Goal: Task Accomplishment & Management: Use online tool/utility

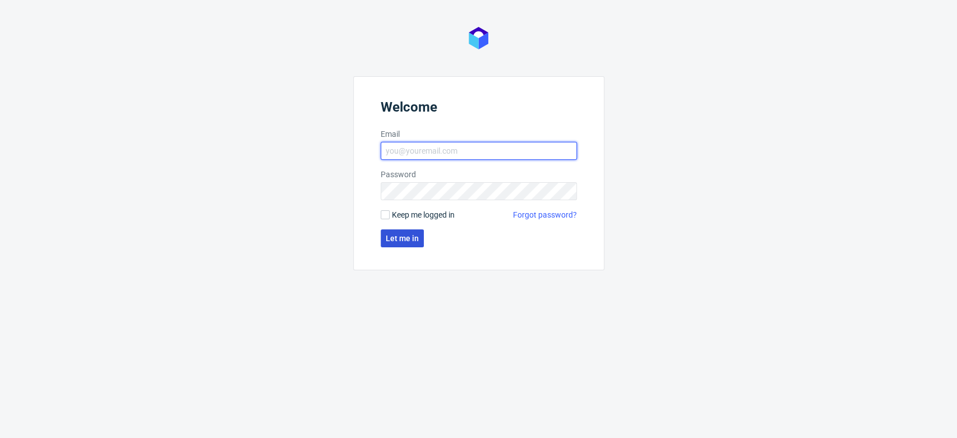
type input "aleksandra.letowska@packhelp.com"
click at [407, 242] on span "Let me in" at bounding box center [402, 238] width 33 height 8
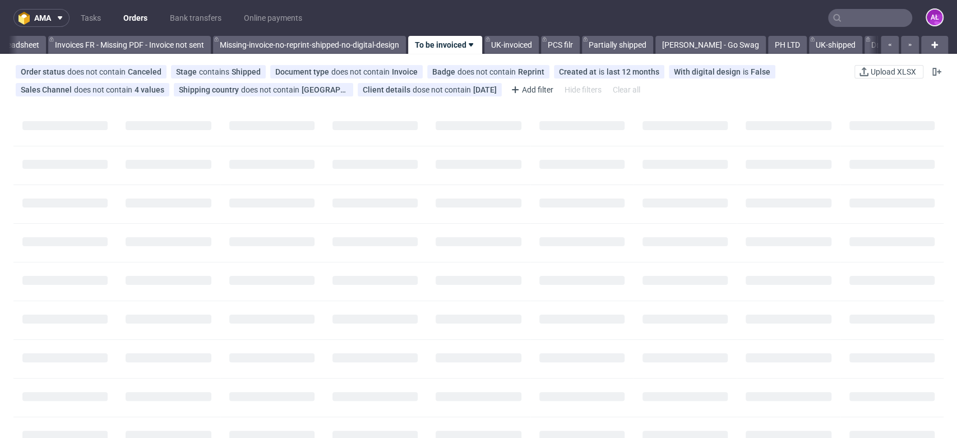
scroll to position [0, 1879]
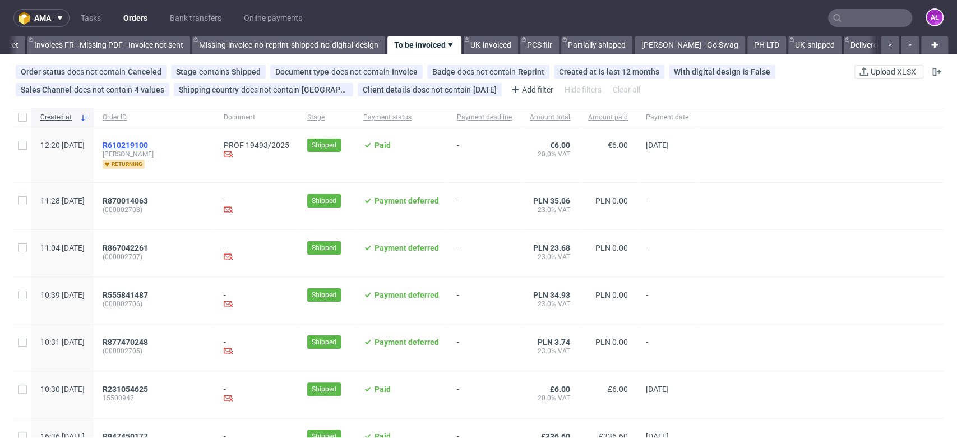
click at [148, 146] on span "R610219100" at bounding box center [125, 145] width 45 height 9
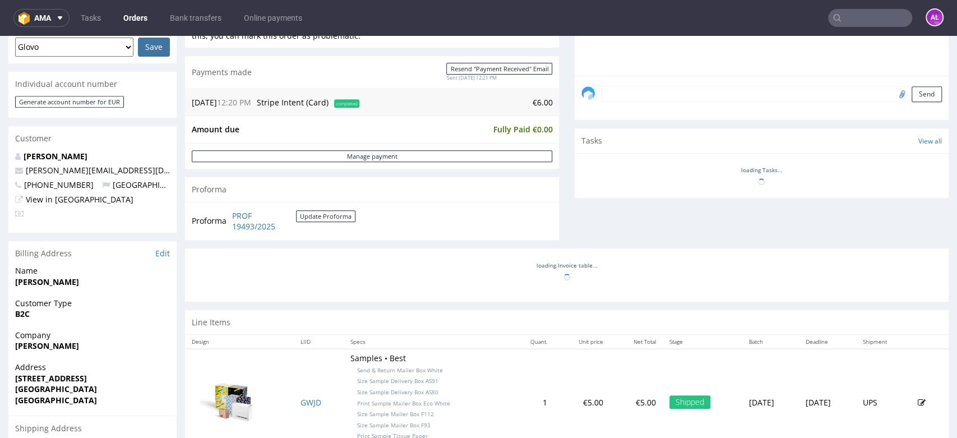
scroll to position [183, 0]
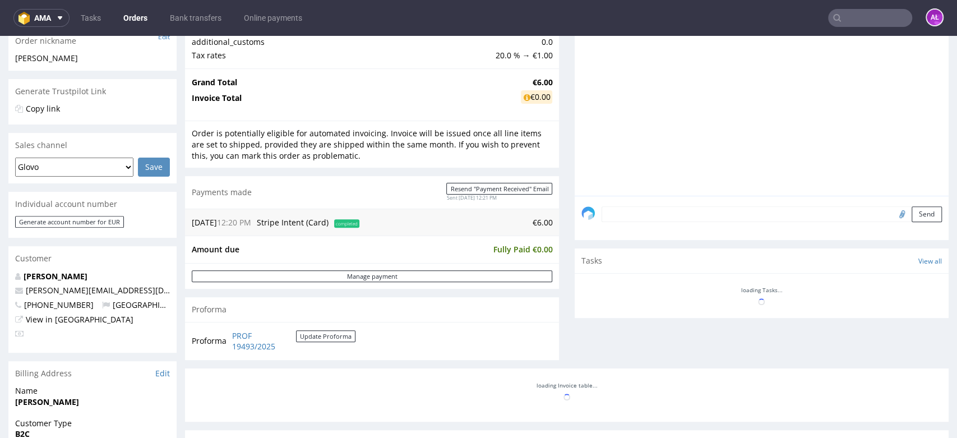
scroll to position [373, 0]
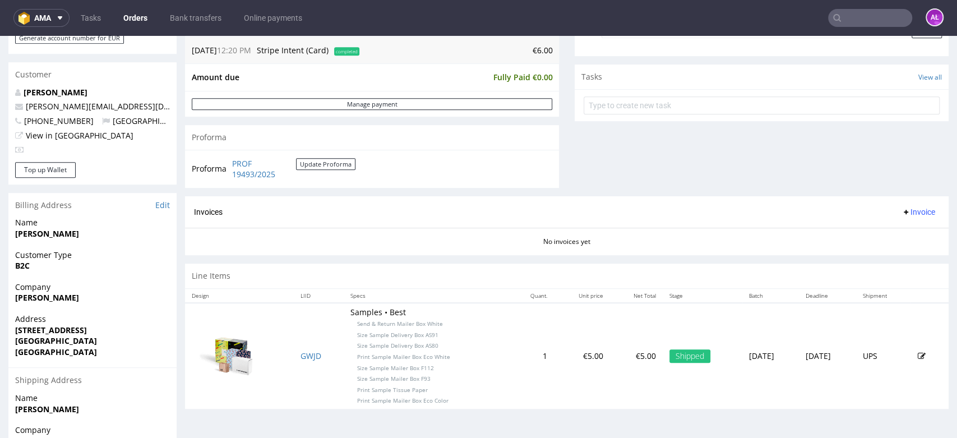
click at [905, 211] on span "Invoice" at bounding box center [919, 211] width 34 height 9
click at [908, 231] on span "Generate" at bounding box center [899, 235] width 54 height 11
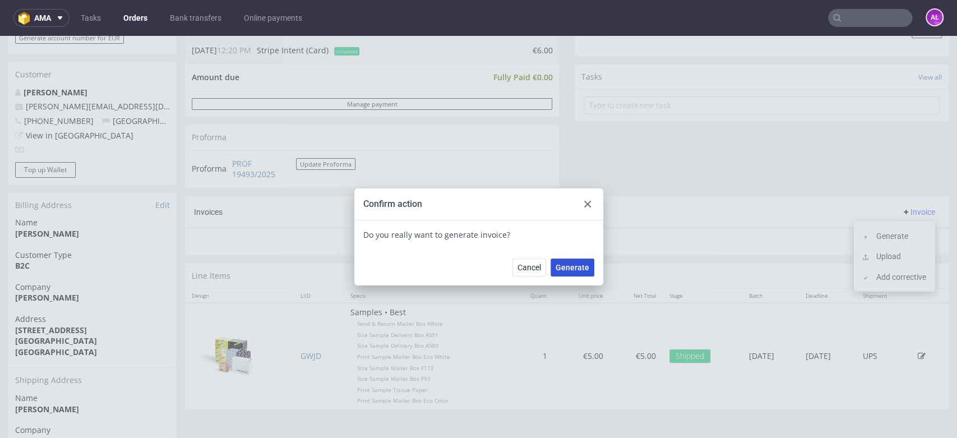
click at [583, 271] on span "Generate" at bounding box center [573, 268] width 34 height 8
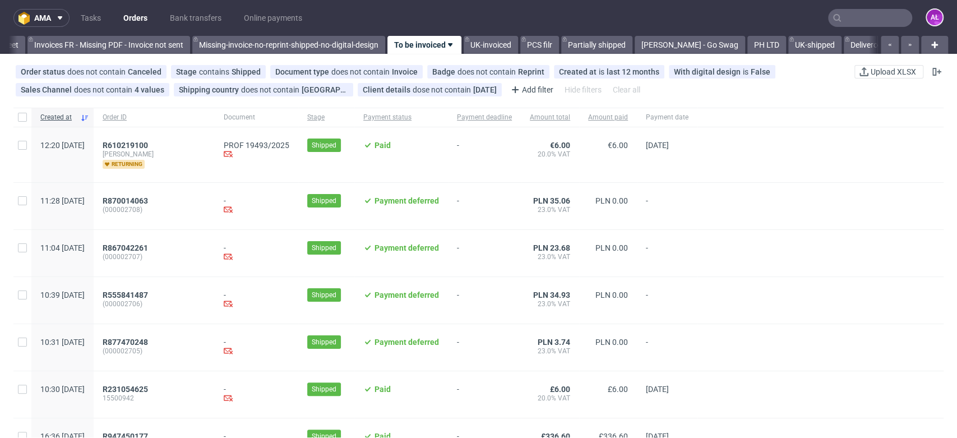
scroll to position [373, 0]
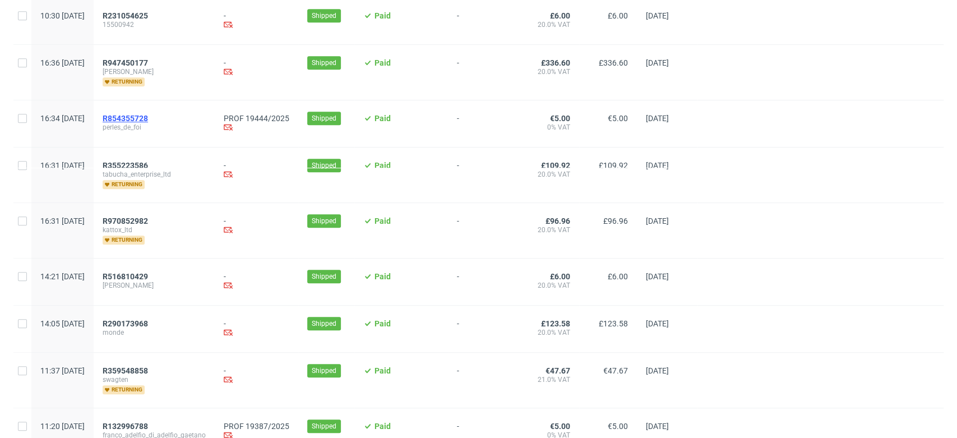
click at [148, 119] on span "R854355728" at bounding box center [125, 118] width 45 height 9
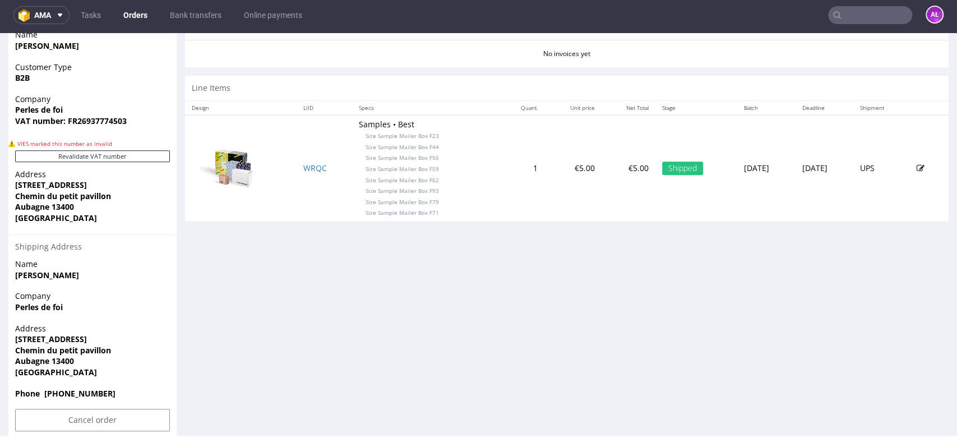
scroll to position [561, 0]
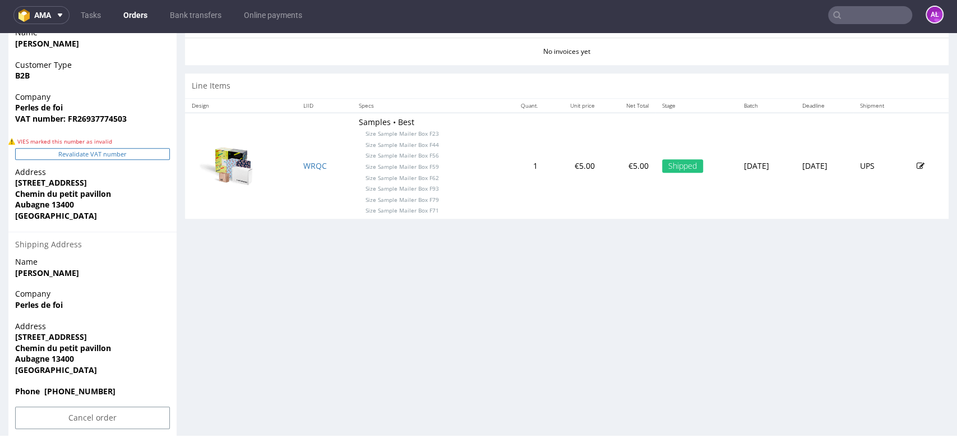
click at [140, 149] on button "Revalidate VAT number" at bounding box center [92, 154] width 155 height 12
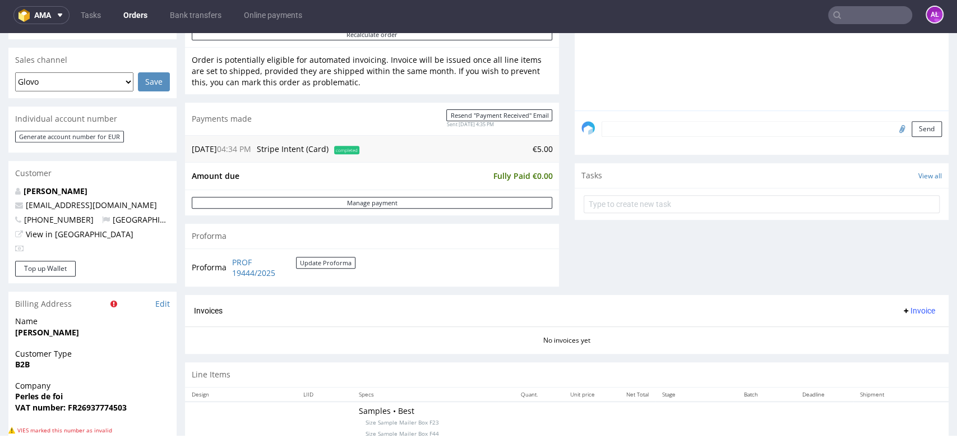
scroll to position [373, 0]
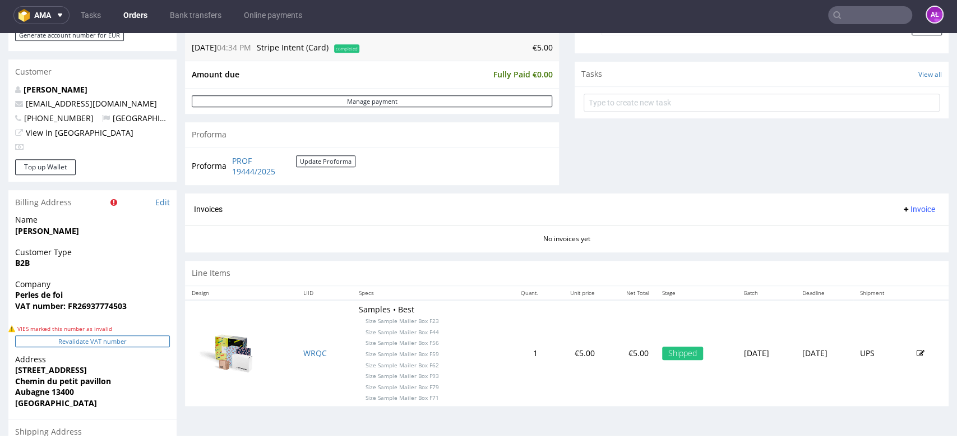
click at [159, 344] on button "Revalidate VAT number" at bounding box center [92, 341] width 155 height 12
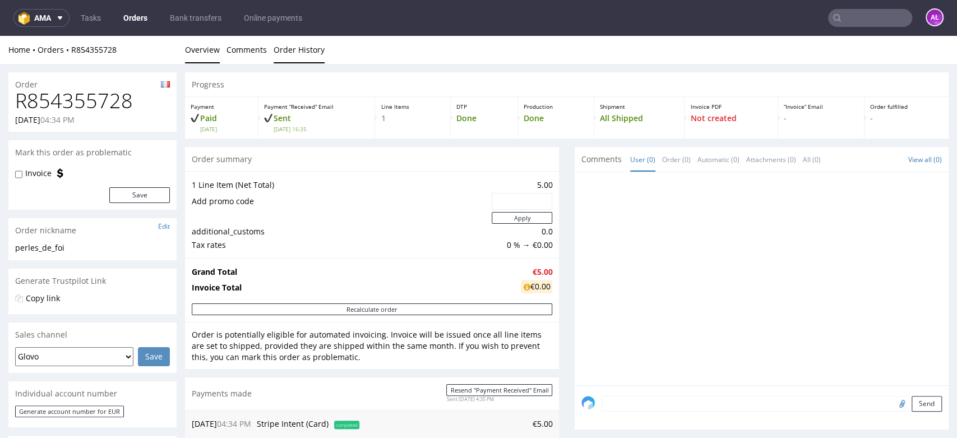
scroll to position [0, 0]
click at [299, 45] on link "Order History" at bounding box center [299, 49] width 51 height 27
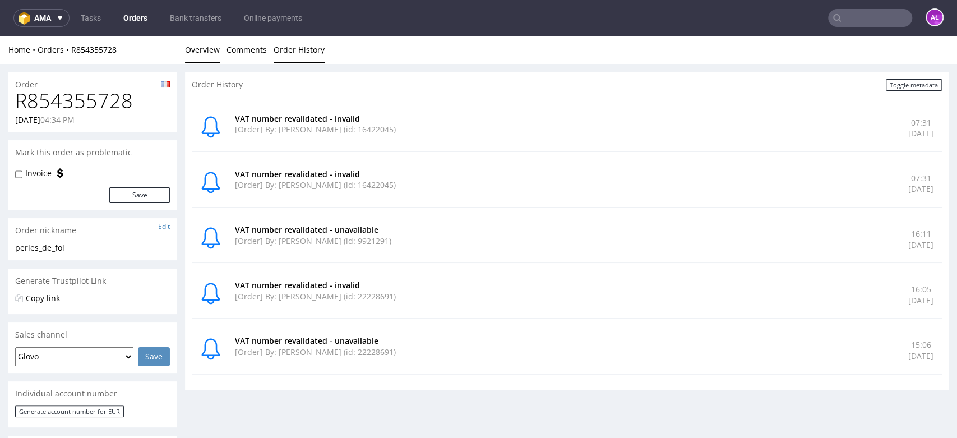
click at [202, 54] on link "Overview" at bounding box center [202, 49] width 35 height 27
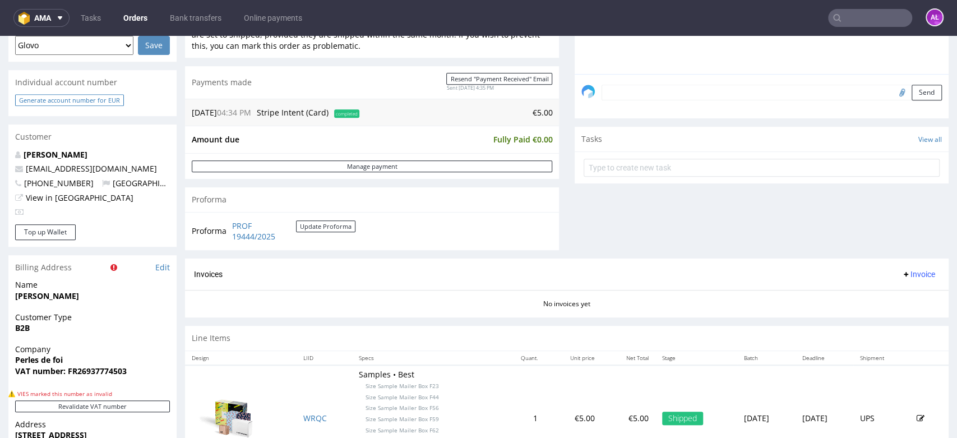
scroll to position [249, 0]
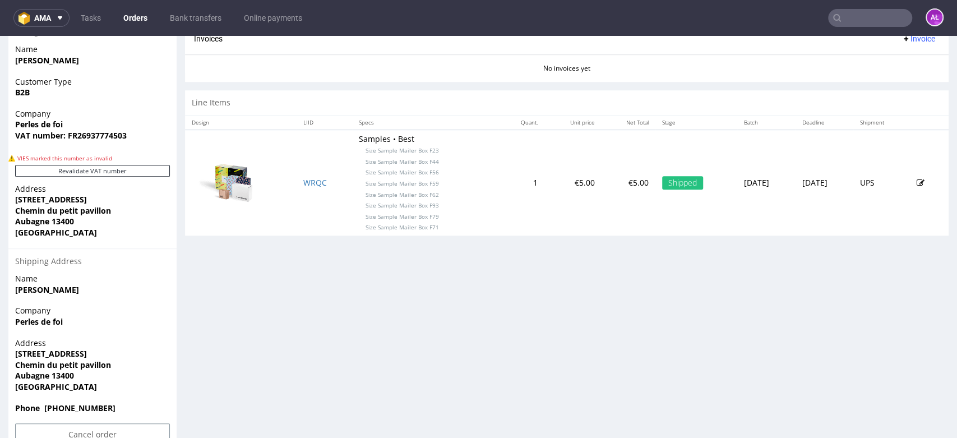
scroll to position [561, 0]
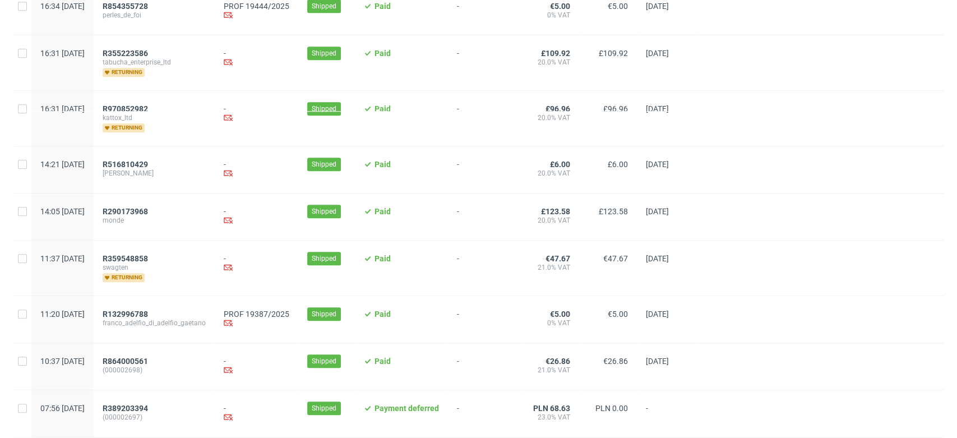
scroll to position [498, 0]
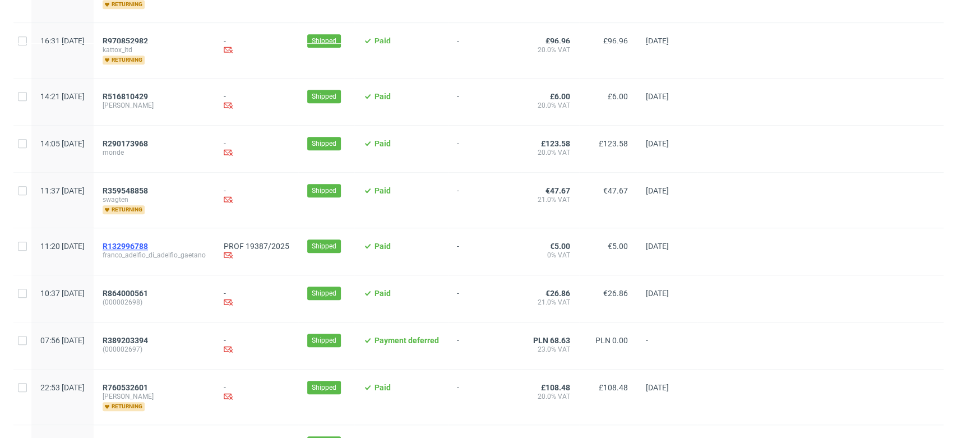
click at [148, 244] on span "R132996788" at bounding box center [125, 246] width 45 height 9
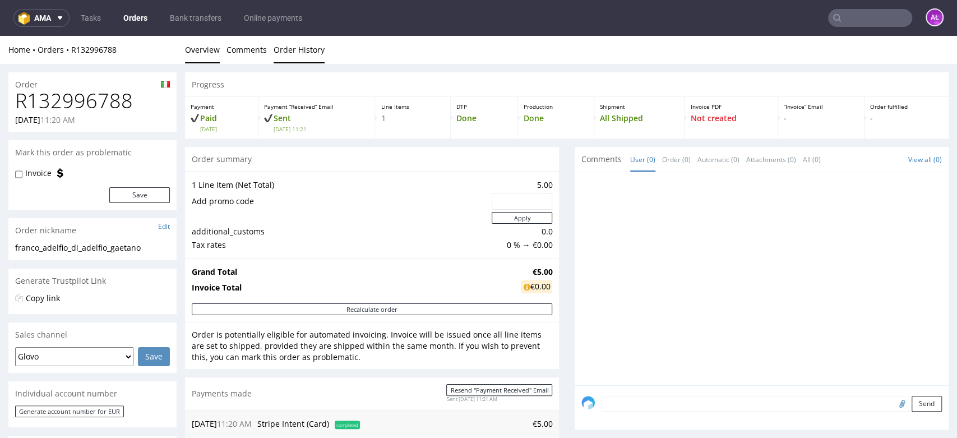
click at [299, 45] on link "Order History" at bounding box center [299, 49] width 51 height 27
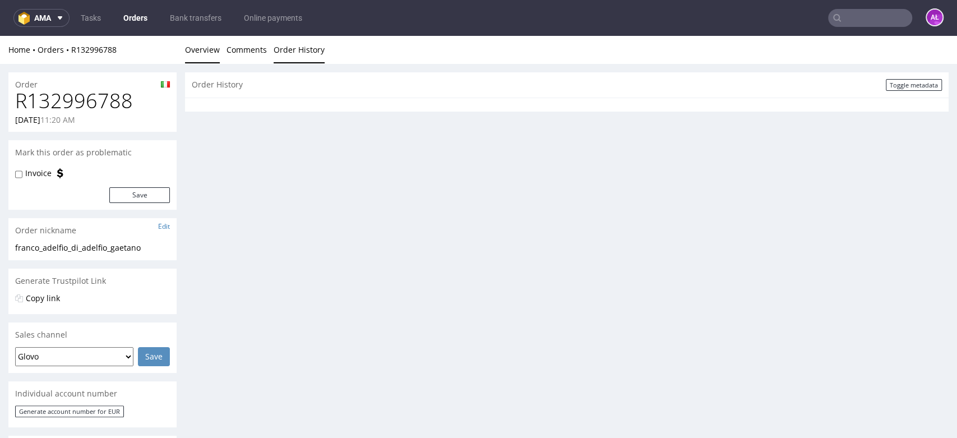
click at [209, 50] on link "Overview" at bounding box center [202, 49] width 35 height 27
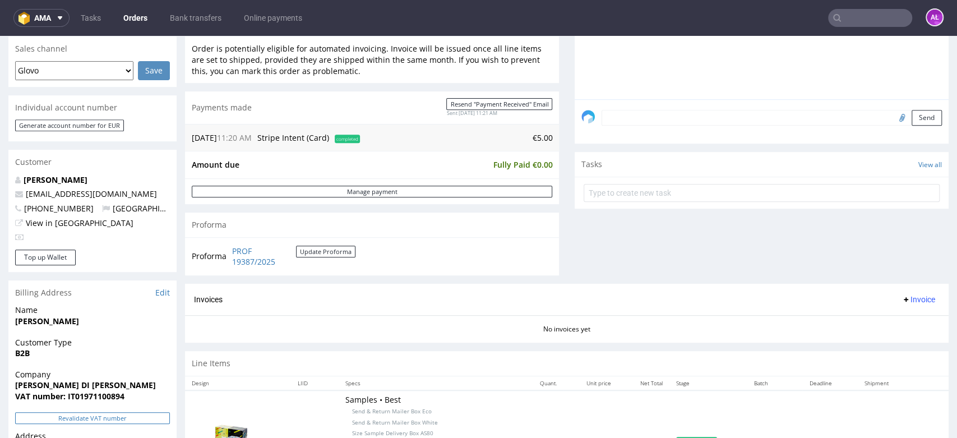
scroll to position [373, 0]
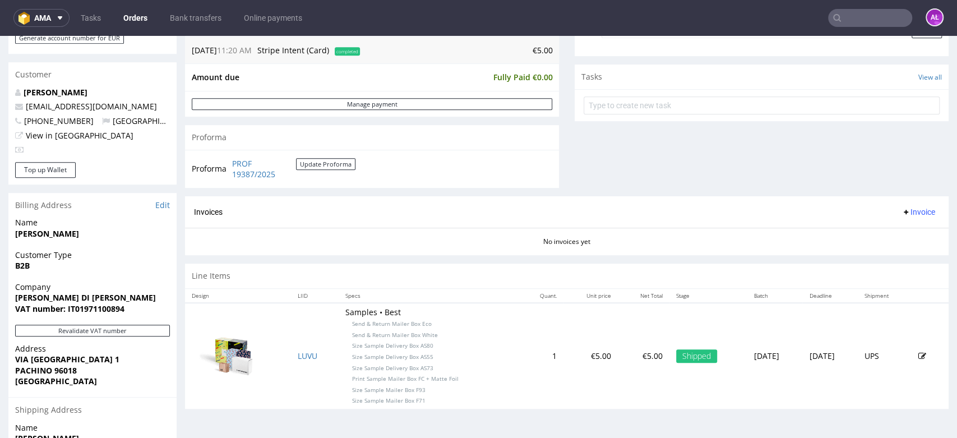
click at [142, 322] on div "Company FRANCO ADELFIO DI ADELFIO GAETANO VAT number: IT01971100894" at bounding box center [92, 303] width 168 height 43
click at [146, 331] on button "Revalidate VAT number" at bounding box center [92, 331] width 155 height 12
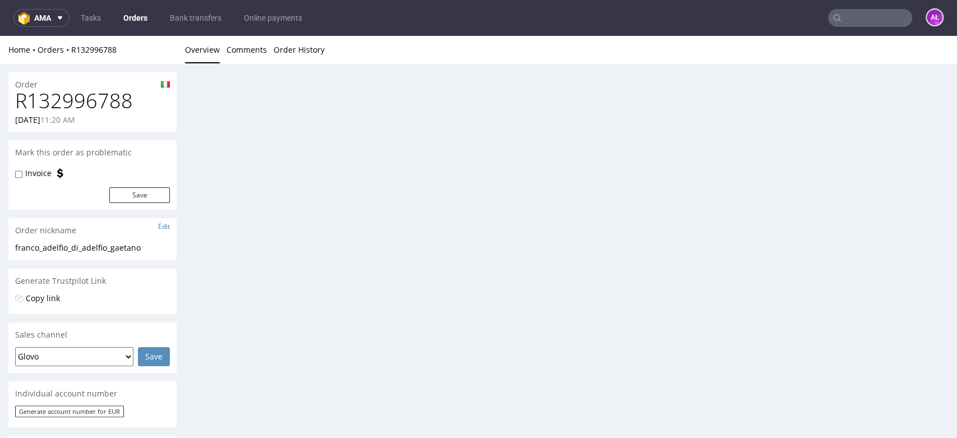
scroll to position [372, 0]
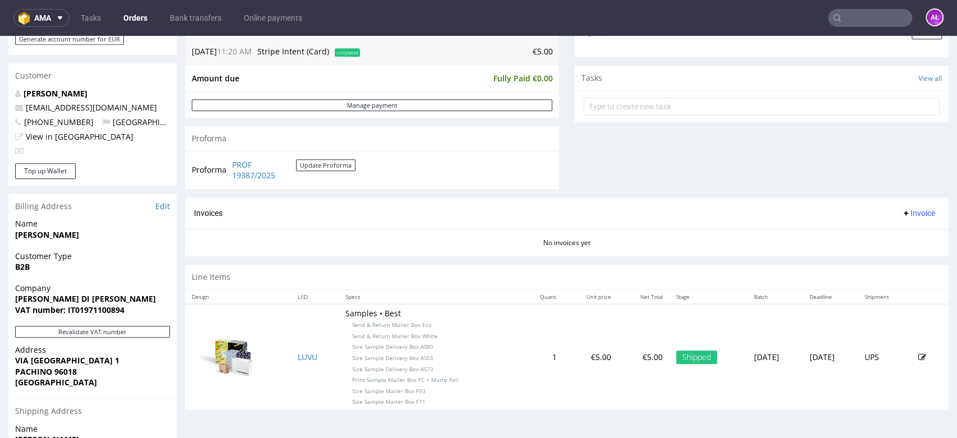
click at [904, 210] on span "Invoice" at bounding box center [919, 213] width 34 height 9
click at [908, 228] on li "Generate" at bounding box center [895, 237] width 72 height 20
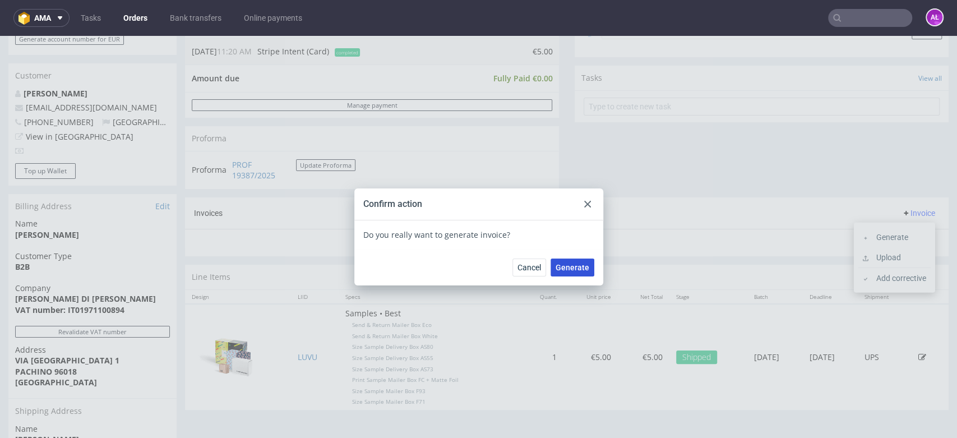
click at [578, 268] on span "Generate" at bounding box center [573, 268] width 34 height 8
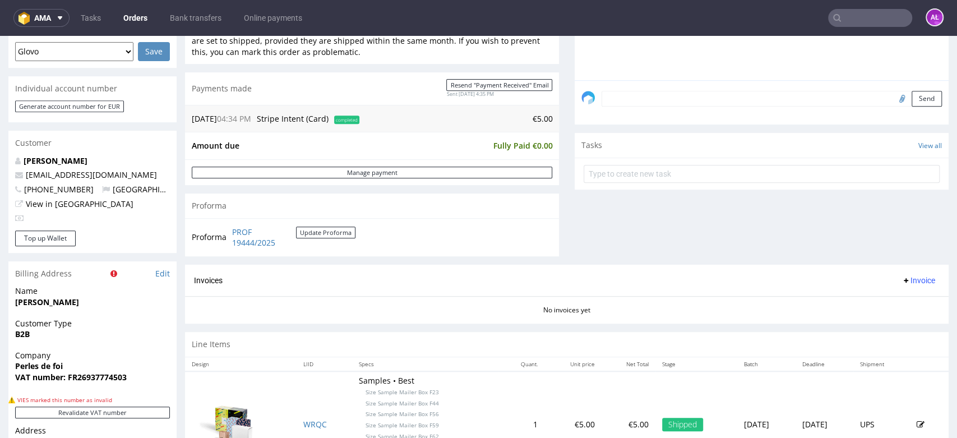
scroll to position [311, 0]
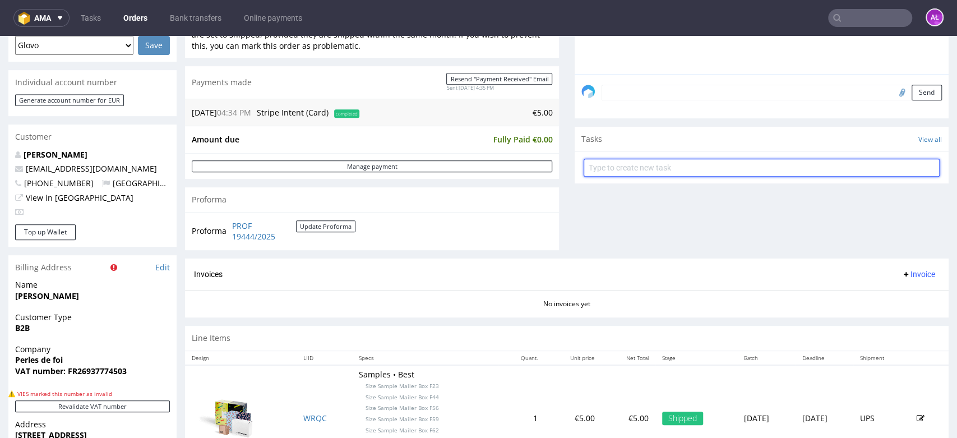
click at [659, 170] on input "text" at bounding box center [762, 168] width 356 height 18
type input "invoice"
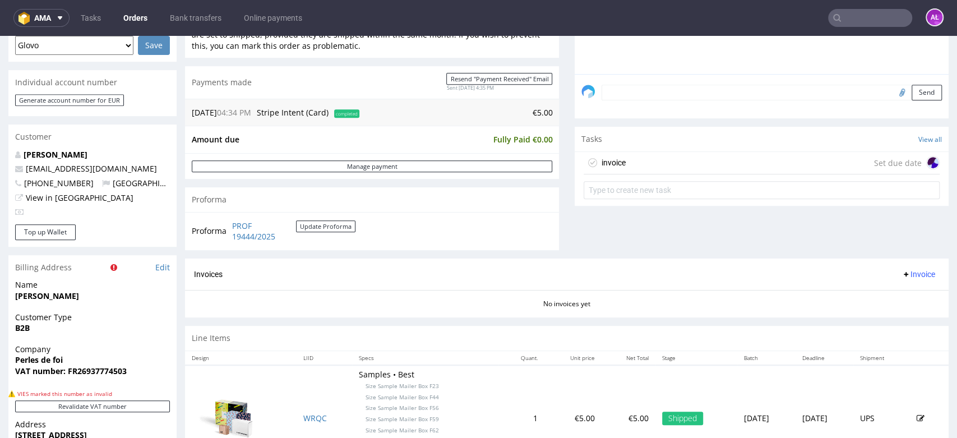
click at [659, 169] on div "invoice Set due date" at bounding box center [762, 163] width 356 height 22
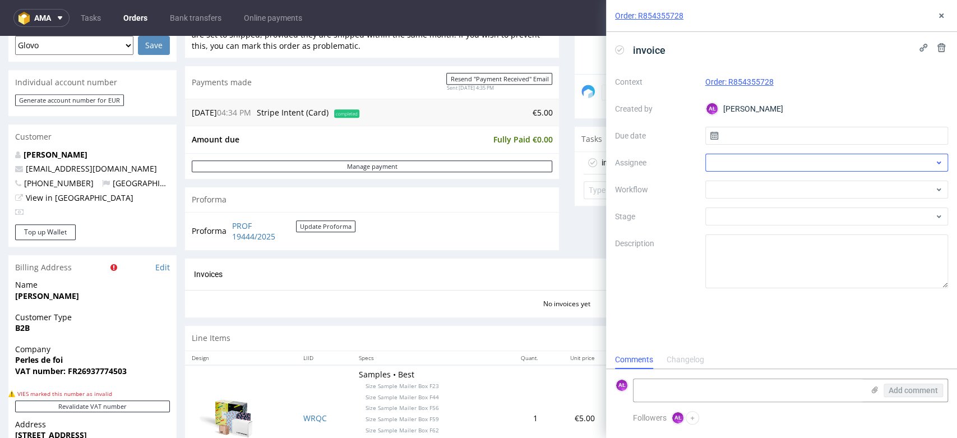
scroll to position [9, 0]
click at [756, 192] on div at bounding box center [826, 190] width 243 height 18
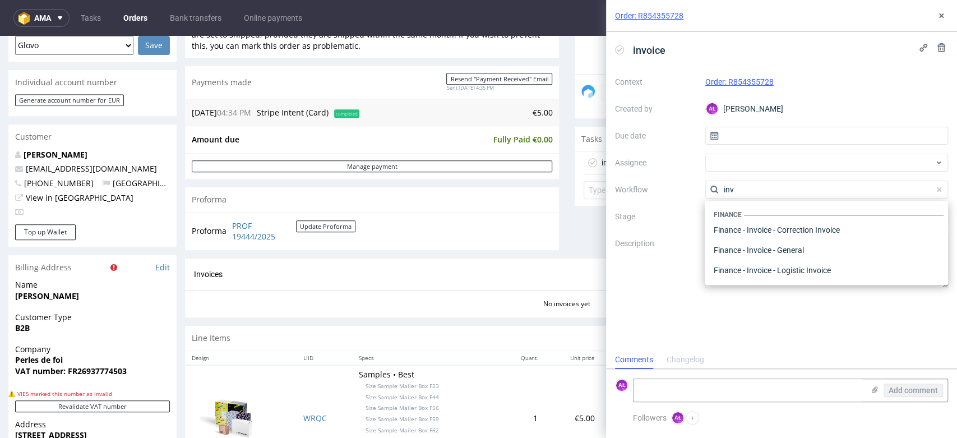
scroll to position [0, 0]
type input "inv"
click at [805, 249] on div "Finance - Invoice - General" at bounding box center [826, 250] width 234 height 20
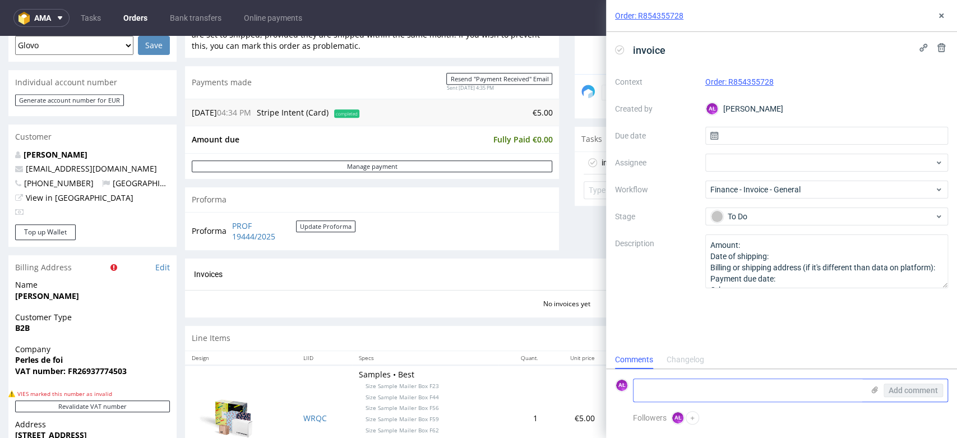
click at [749, 386] on textarea at bounding box center [749, 390] width 230 height 22
click at [721, 392] on textarea "Dominika added task on financial issue" at bounding box center [749, 390] width 230 height 22
click at [812, 390] on textarea "Dominika added task on the financial issue" at bounding box center [749, 390] width 230 height 22
type textarea "Dominika added task on the financial issue"
click at [895, 392] on span "Add comment" at bounding box center [913, 390] width 49 height 8
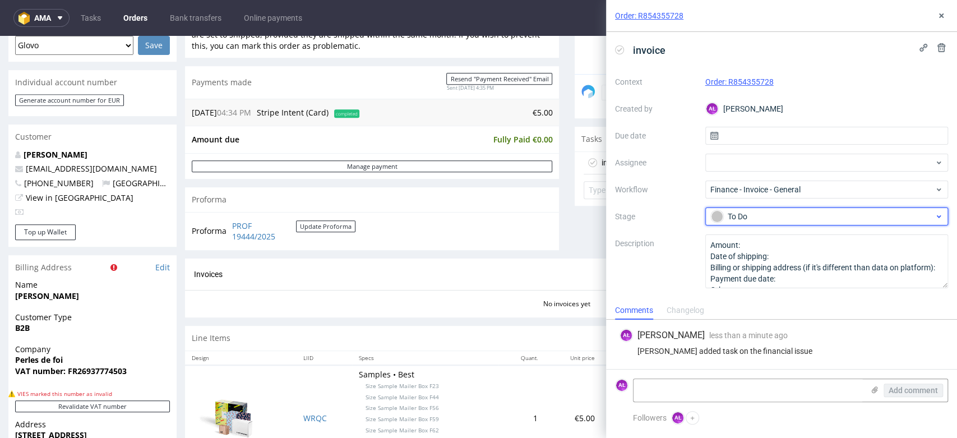
click at [768, 210] on div "To Do" at bounding box center [822, 216] width 223 height 12
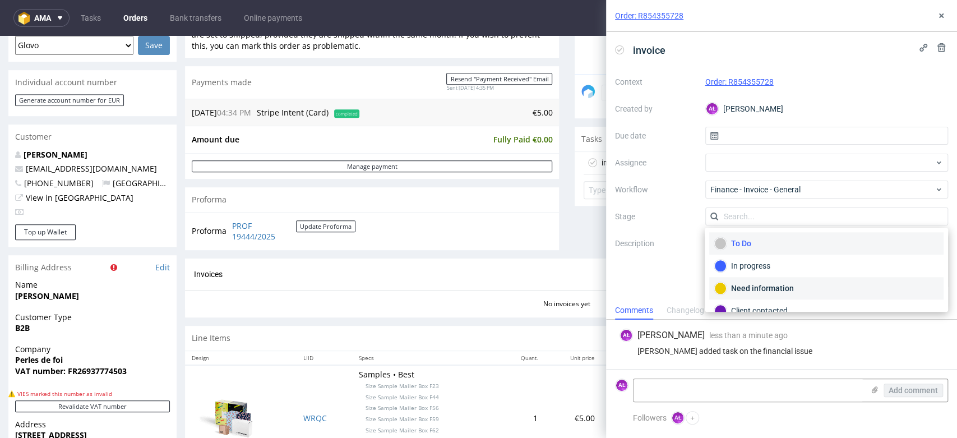
drag, startPoint x: 776, startPoint y: 282, endPoint x: 828, endPoint y: 201, distance: 96.4
click at [776, 282] on div "Need information" at bounding box center [826, 288] width 224 height 12
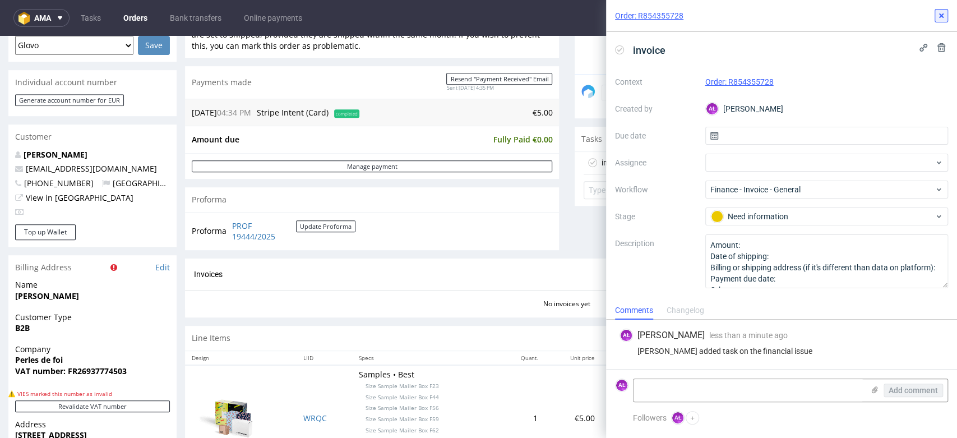
click at [947, 12] on button at bounding box center [941, 15] width 13 height 13
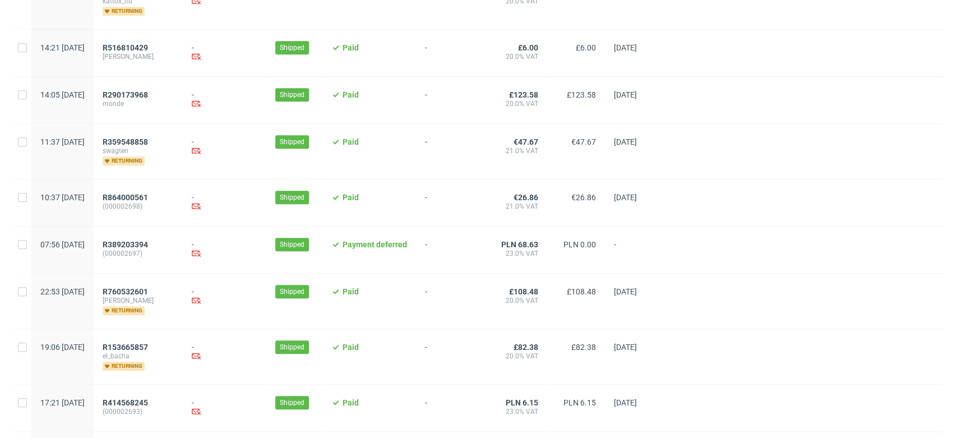
scroll to position [810, 0]
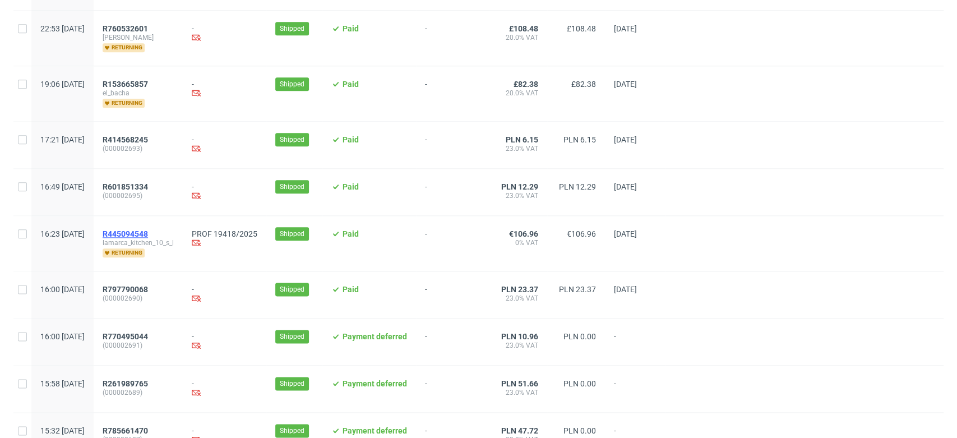
click at [148, 229] on span "R445094548" at bounding box center [125, 233] width 45 height 9
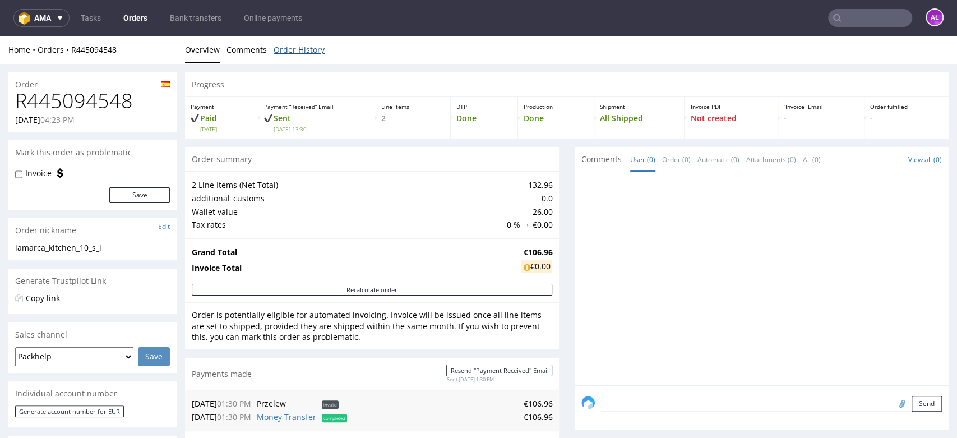
drag, startPoint x: 293, startPoint y: 53, endPoint x: 270, endPoint y: 58, distance: 23.4
click at [292, 53] on link "Order History" at bounding box center [299, 49] width 51 height 27
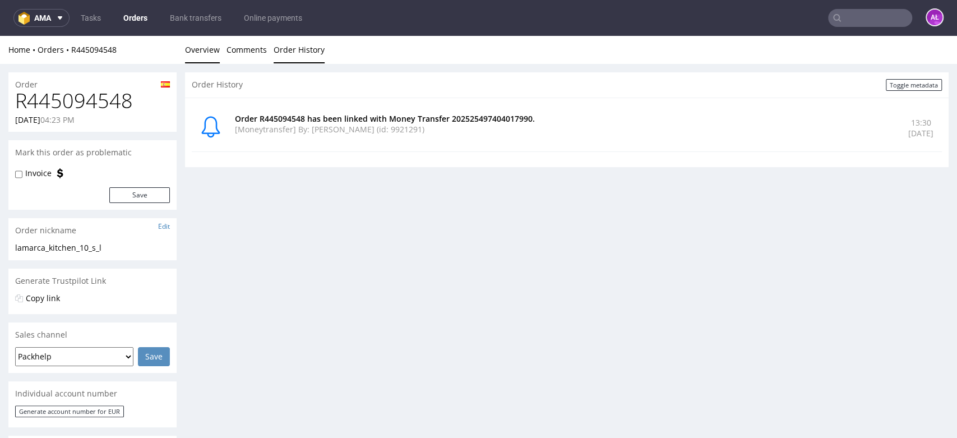
drag, startPoint x: 214, startPoint y: 58, endPoint x: 212, endPoint y: 63, distance: 5.9
click at [214, 58] on link "Overview" at bounding box center [202, 49] width 35 height 27
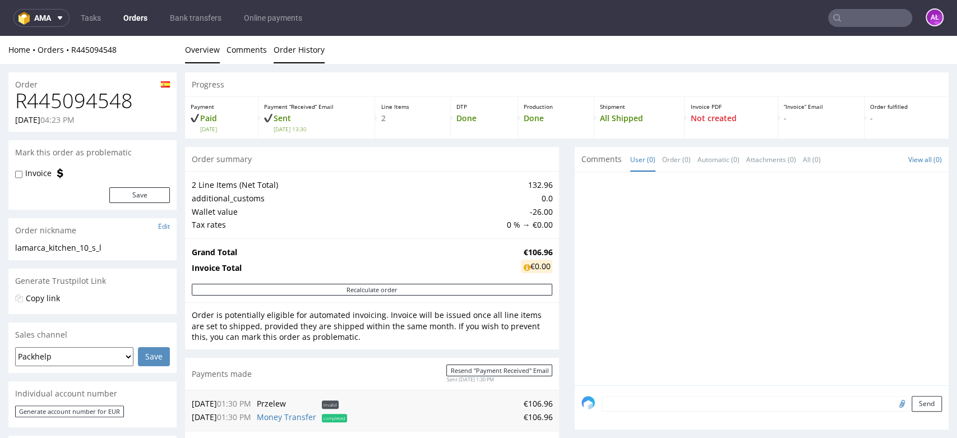
click at [283, 53] on link "Order History" at bounding box center [299, 49] width 51 height 27
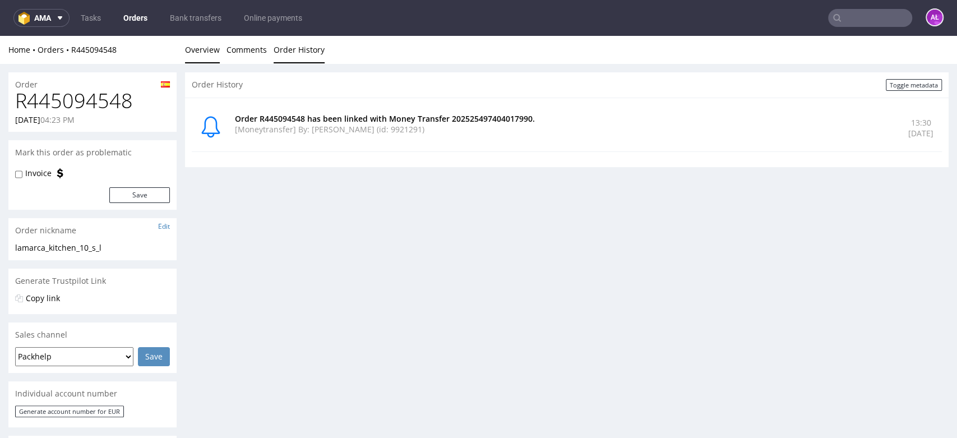
click at [202, 48] on link "Overview" at bounding box center [202, 49] width 35 height 27
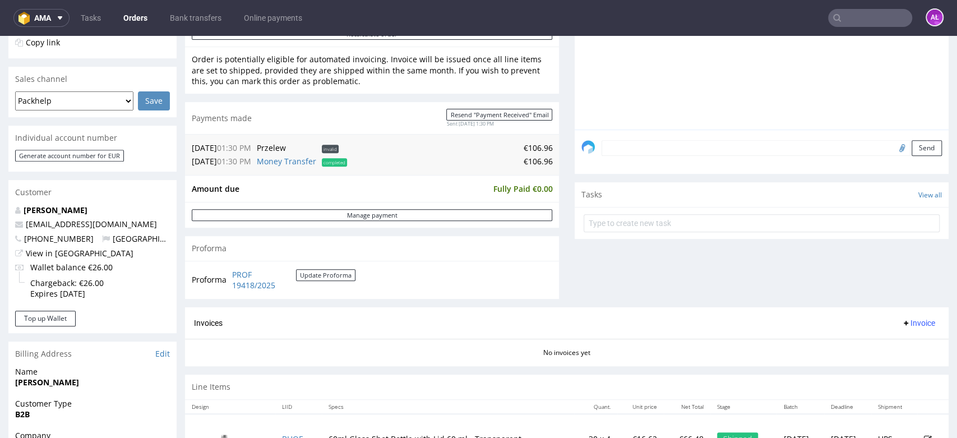
scroll to position [373, 0]
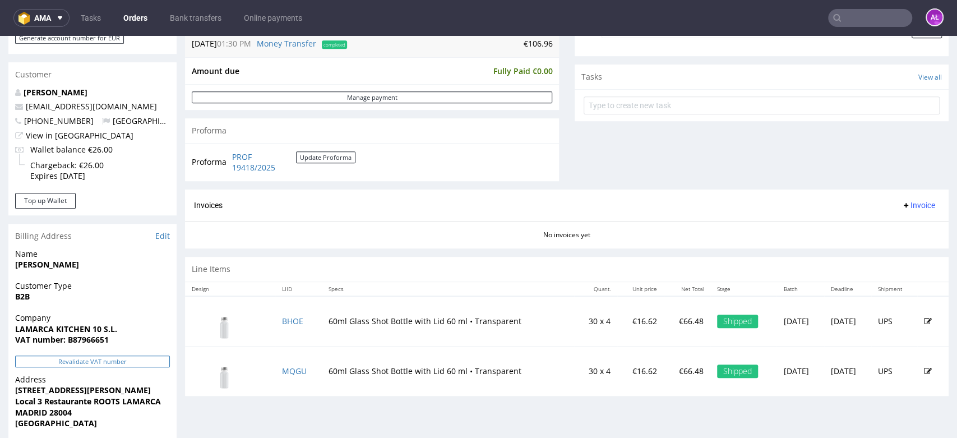
click at [157, 367] on button "Revalidate VAT number" at bounding box center [92, 362] width 155 height 12
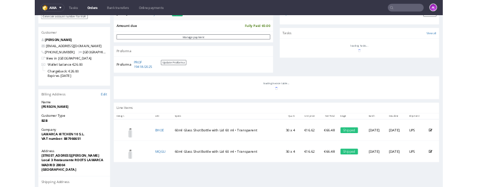
scroll to position [372, 0]
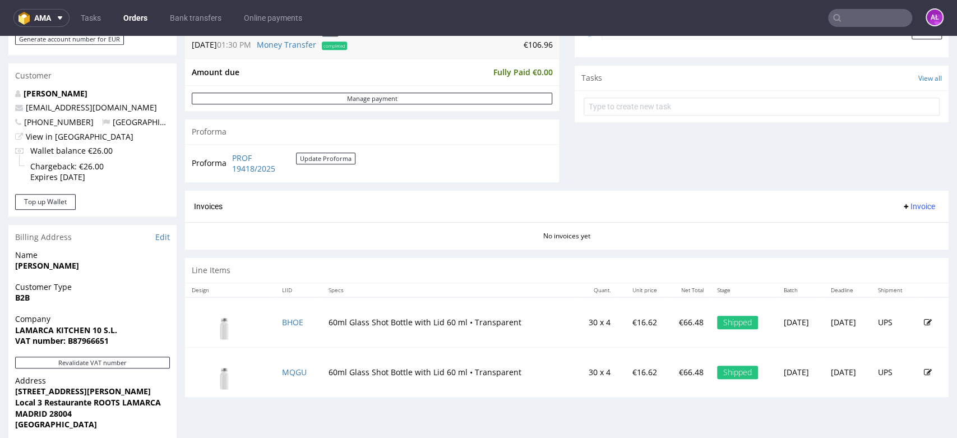
click at [906, 207] on span "Invoice" at bounding box center [919, 206] width 34 height 9
click at [910, 228] on span "Generate" at bounding box center [899, 229] width 54 height 11
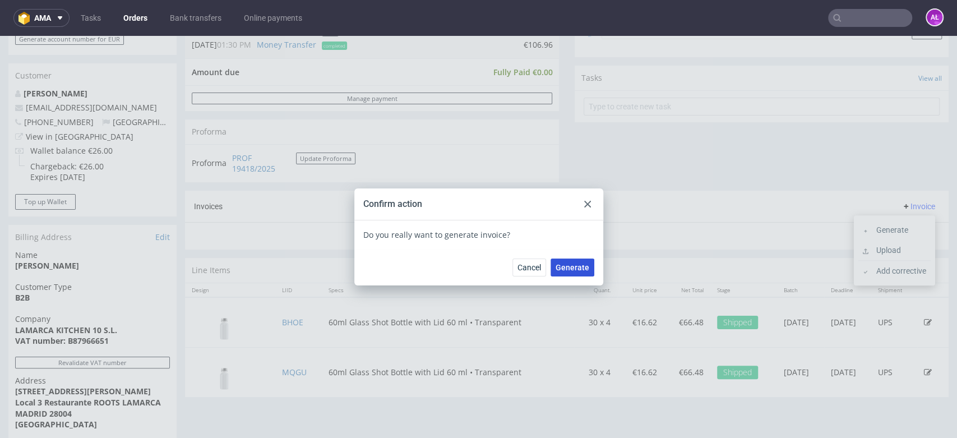
click at [569, 259] on button "Generate" at bounding box center [573, 268] width 44 height 18
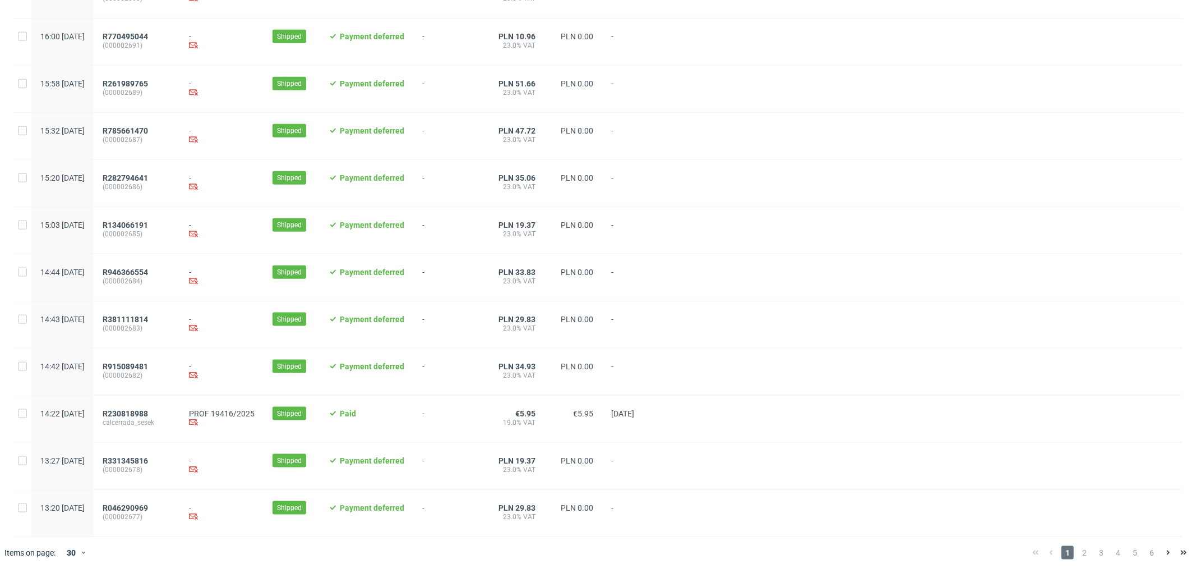
scroll to position [1063, 0]
click at [148, 409] on span "R230818988" at bounding box center [125, 413] width 45 height 9
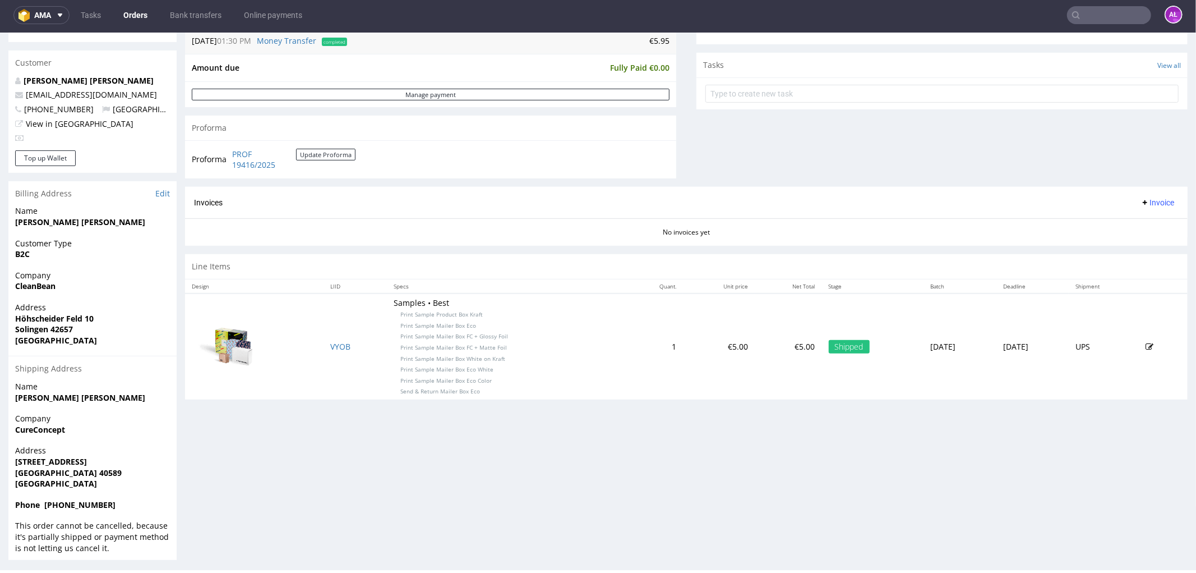
scroll to position [386, 0]
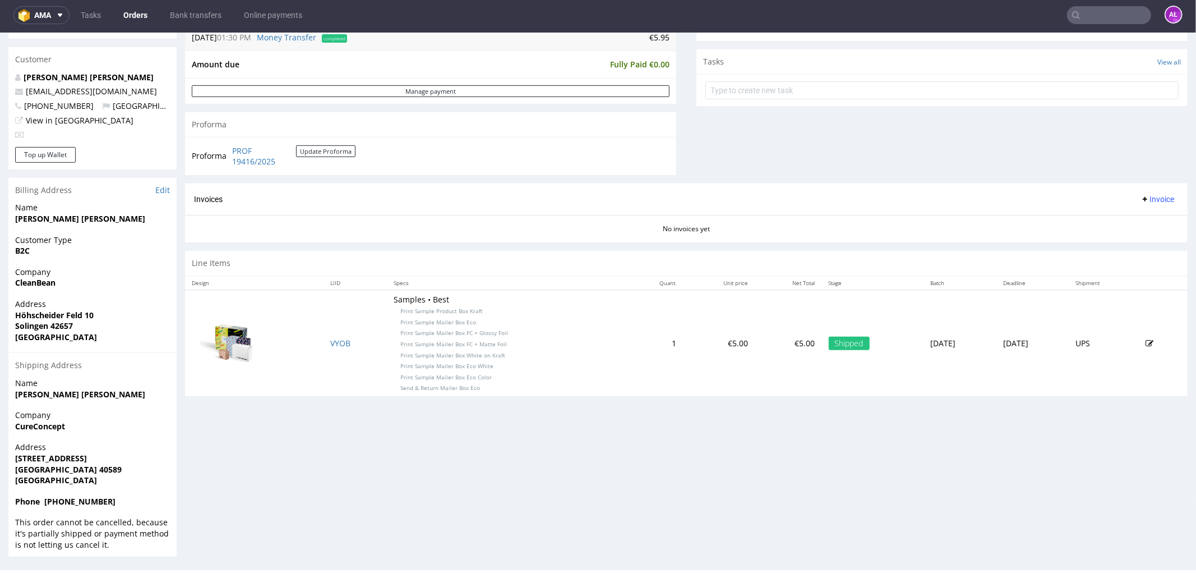
click at [1148, 197] on span "Invoice" at bounding box center [1158, 198] width 34 height 9
click at [1151, 223] on span "Generate" at bounding box center [1138, 222] width 54 height 11
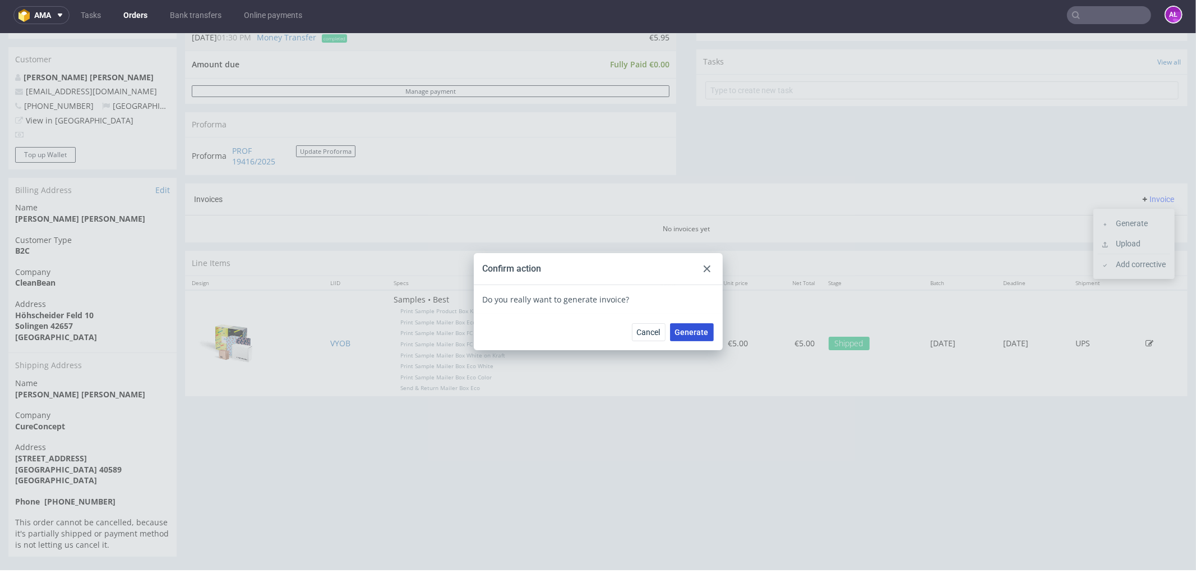
click at [682, 329] on span "Generate" at bounding box center [692, 331] width 34 height 8
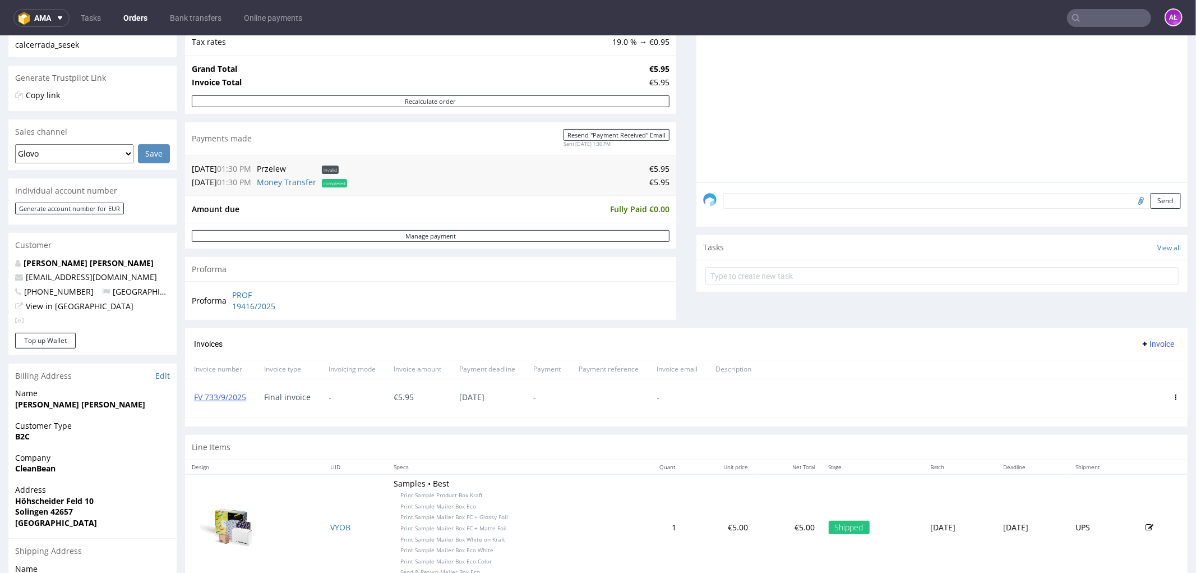
scroll to position [386, 0]
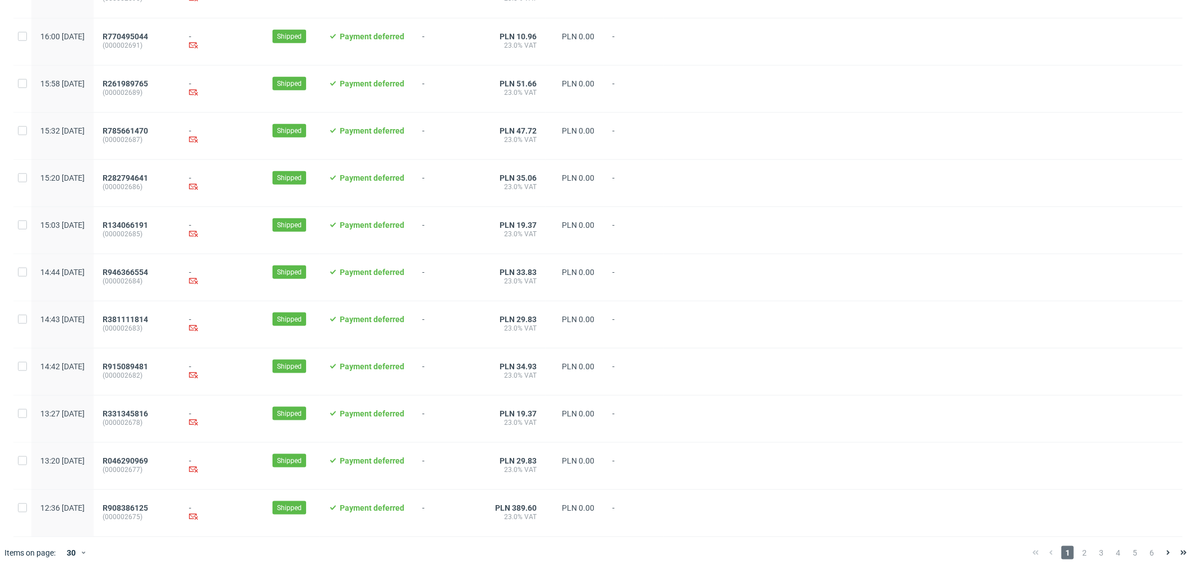
scroll to position [1063, 0]
click at [1078, 551] on span "2" at bounding box center [1084, 552] width 12 height 13
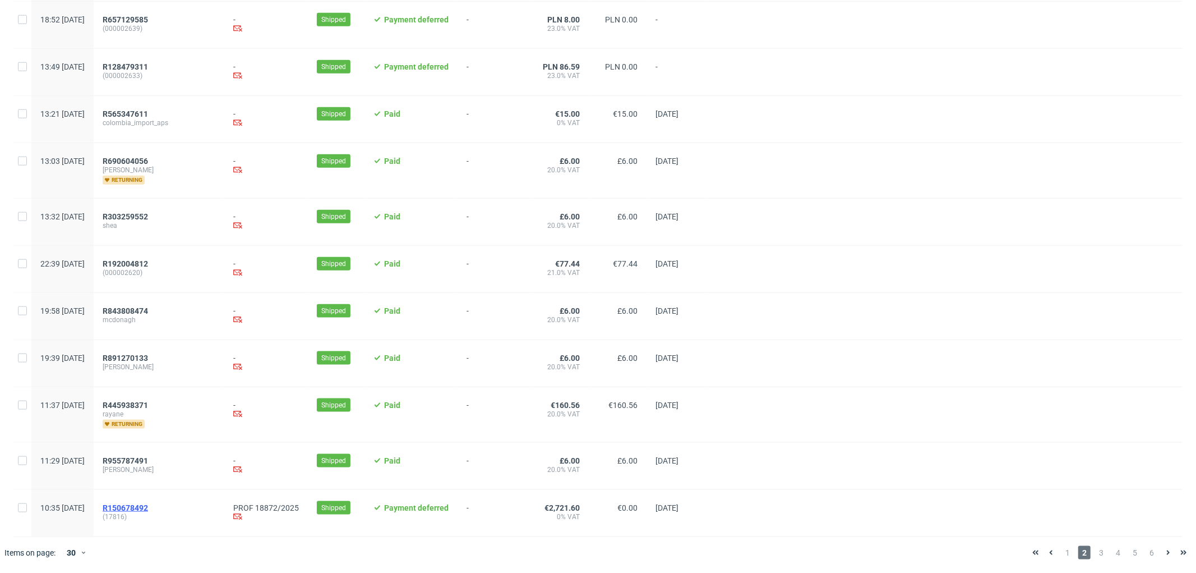
scroll to position [792, 0]
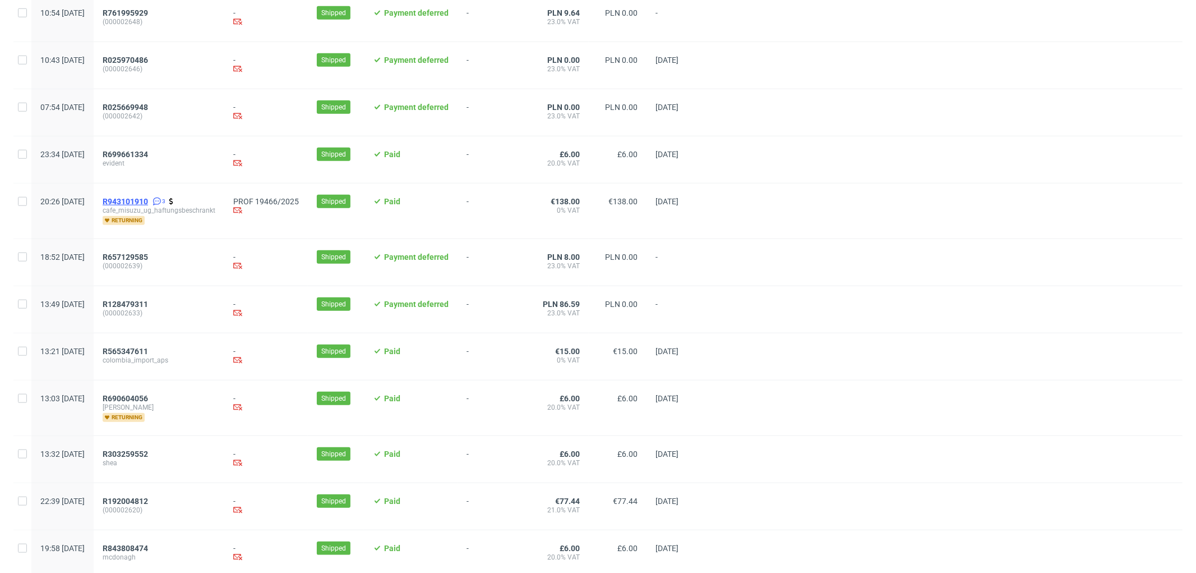
click at [148, 206] on span "R943101910" at bounding box center [125, 201] width 45 height 9
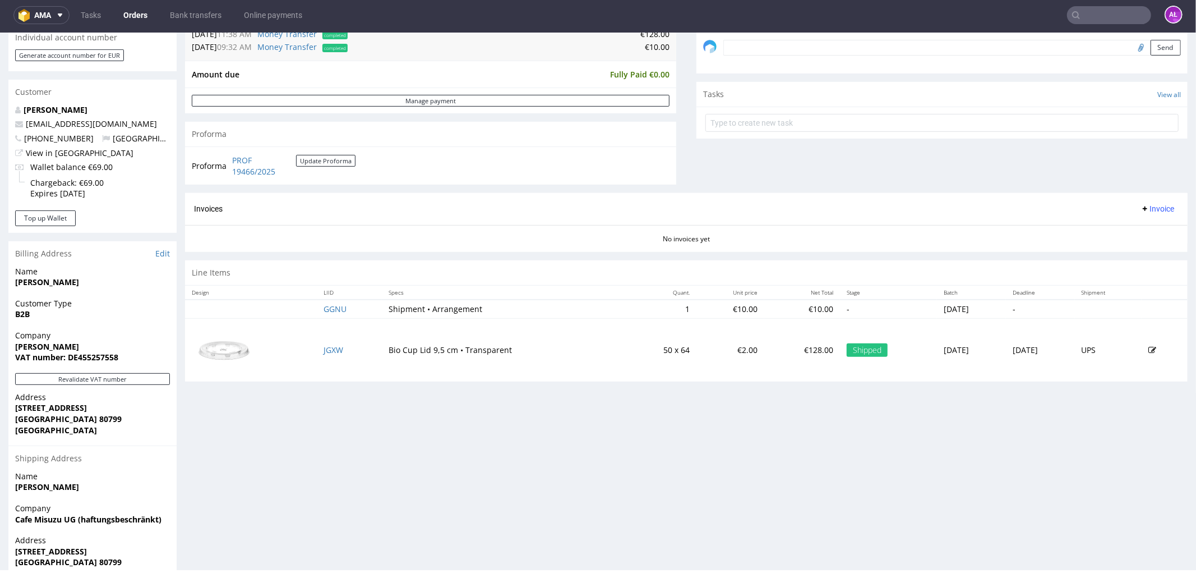
scroll to position [373, 0]
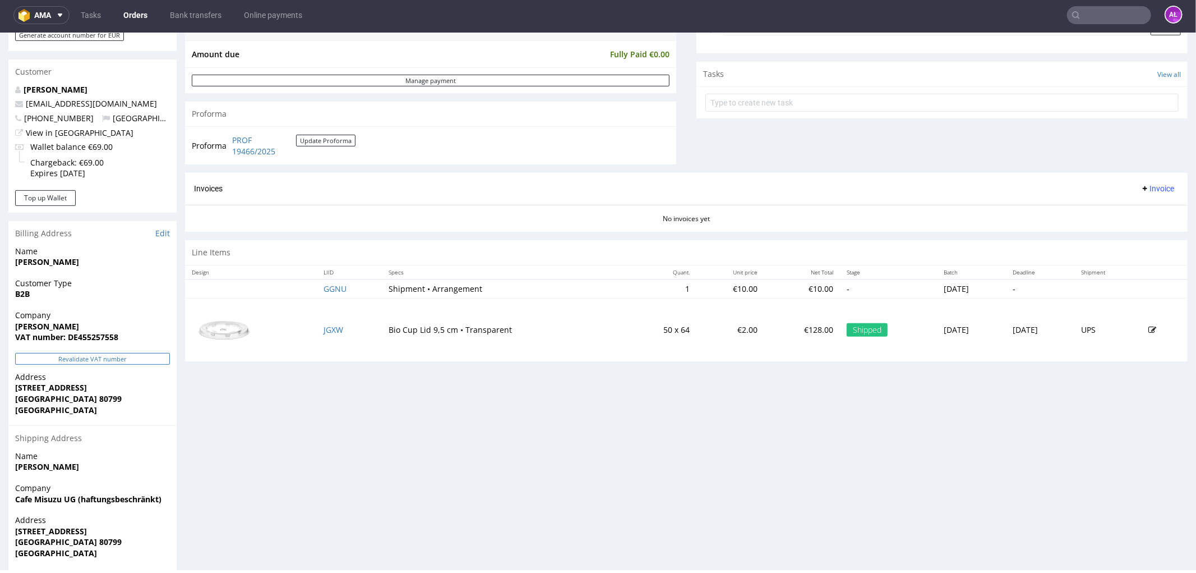
click at [142, 361] on button "Revalidate VAT number" at bounding box center [92, 358] width 155 height 12
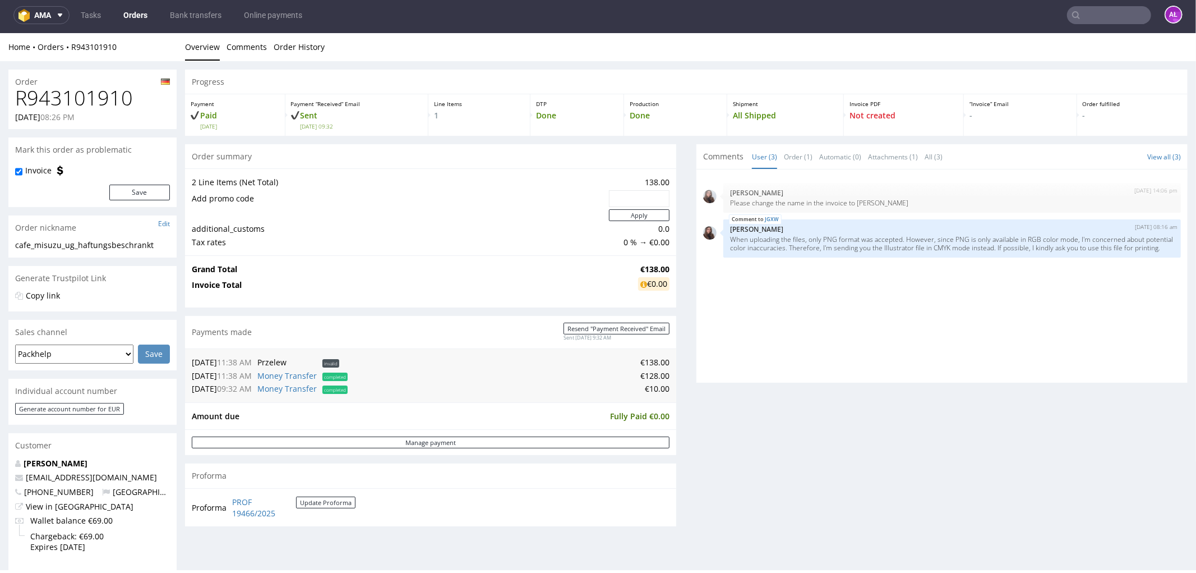
scroll to position [372, 0]
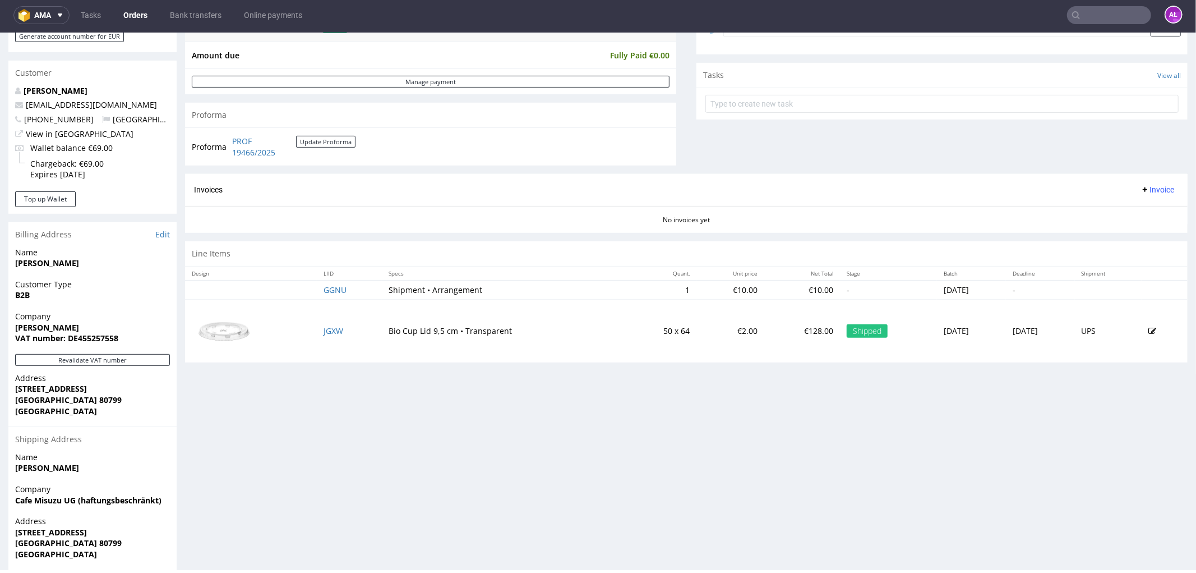
click at [1141, 191] on span "Invoice" at bounding box center [1158, 188] width 34 height 9
click at [1145, 212] on span "Generate" at bounding box center [1138, 212] width 54 height 11
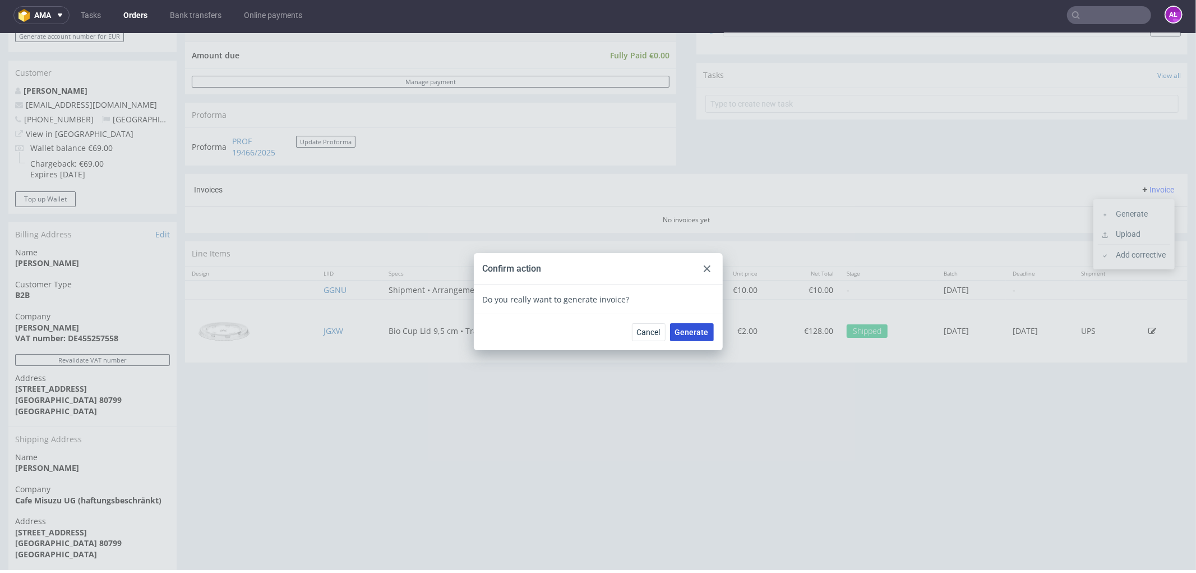
click at [688, 329] on span "Generate" at bounding box center [692, 331] width 34 height 8
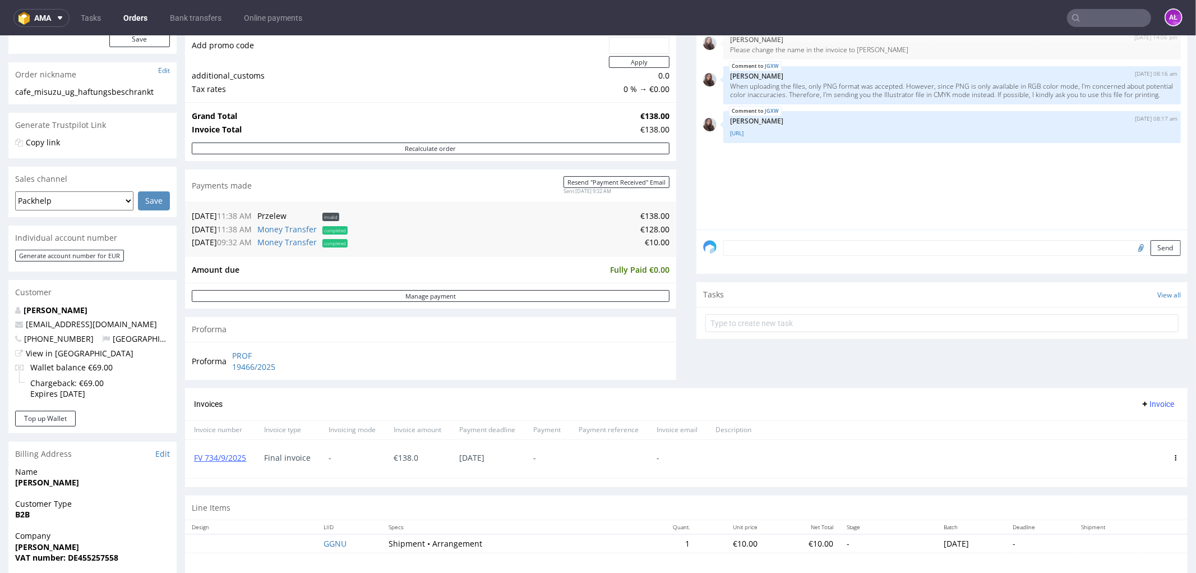
scroll to position [311, 0]
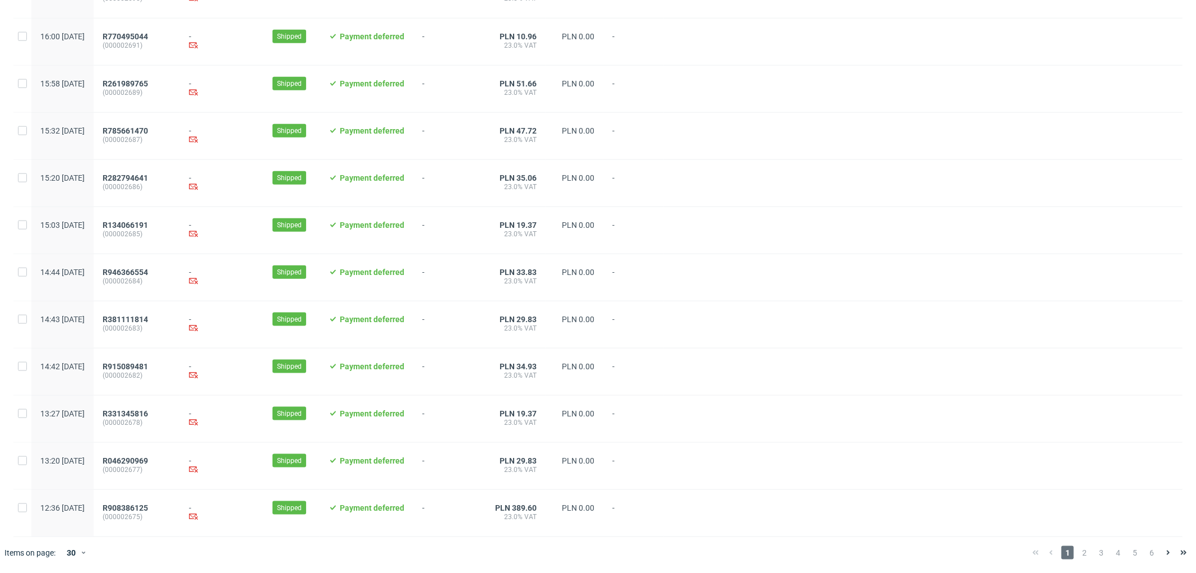
scroll to position [1063, 0]
click at [1095, 556] on span "3" at bounding box center [1101, 552] width 12 height 13
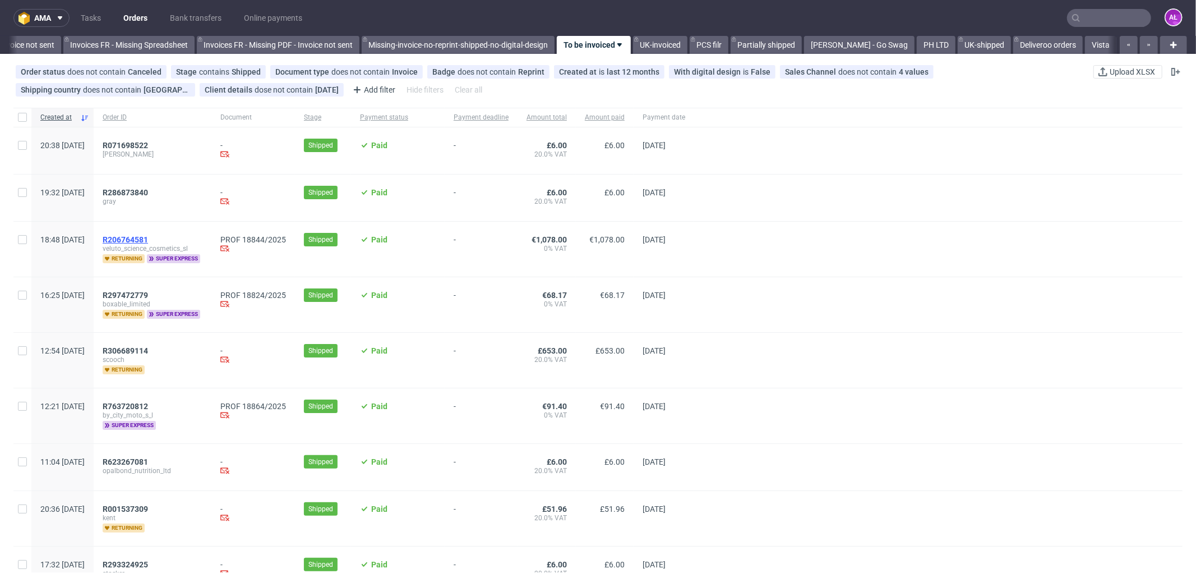
click at [148, 238] on span "R206764581" at bounding box center [125, 239] width 45 height 9
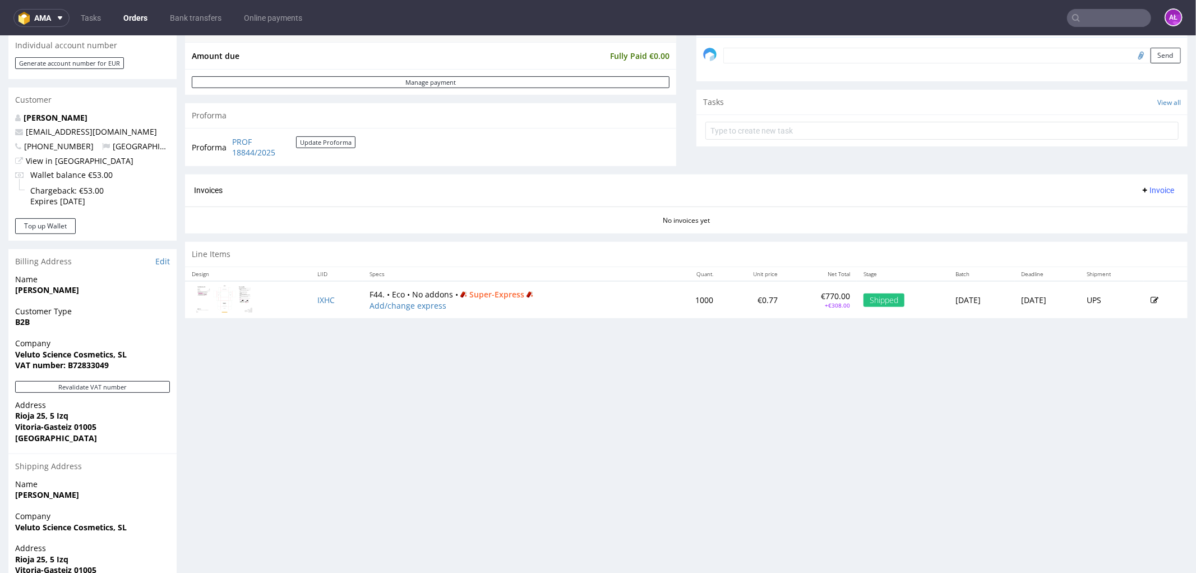
scroll to position [373, 0]
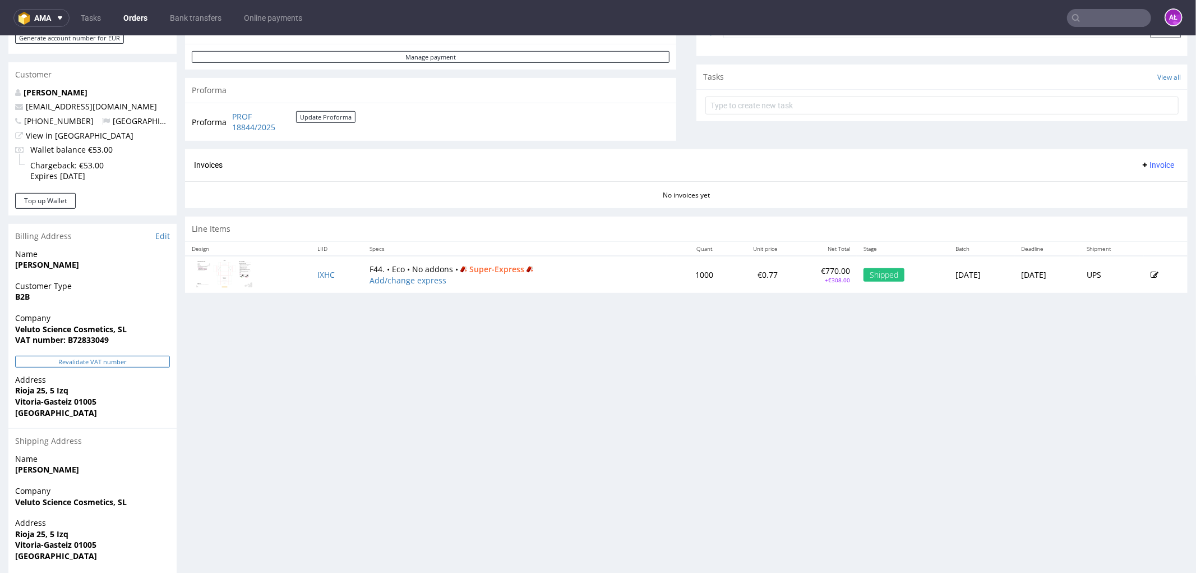
click at [148, 361] on button "Revalidate VAT number" at bounding box center [92, 361] width 155 height 12
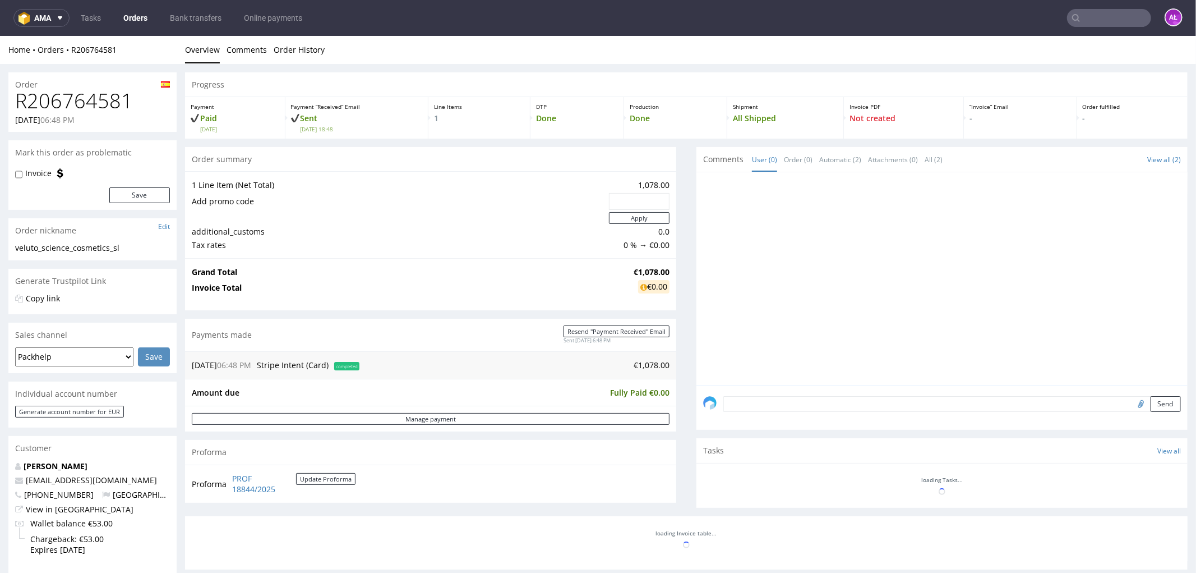
scroll to position [372, 0]
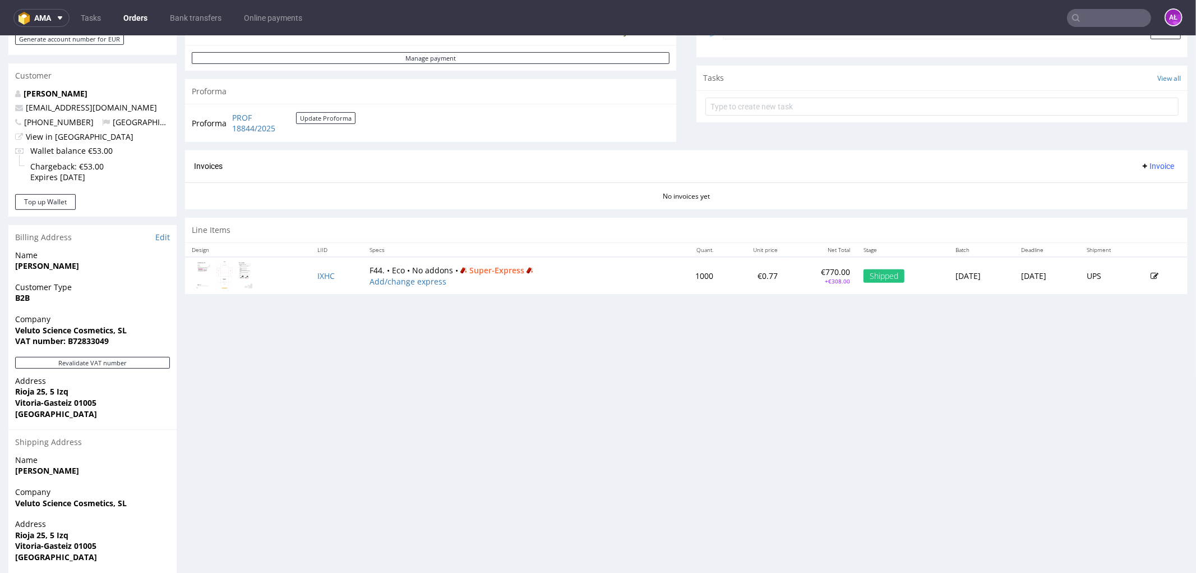
click at [1152, 164] on span "Invoice" at bounding box center [1158, 165] width 34 height 9
click at [1155, 193] on span "Generate" at bounding box center [1138, 189] width 54 height 11
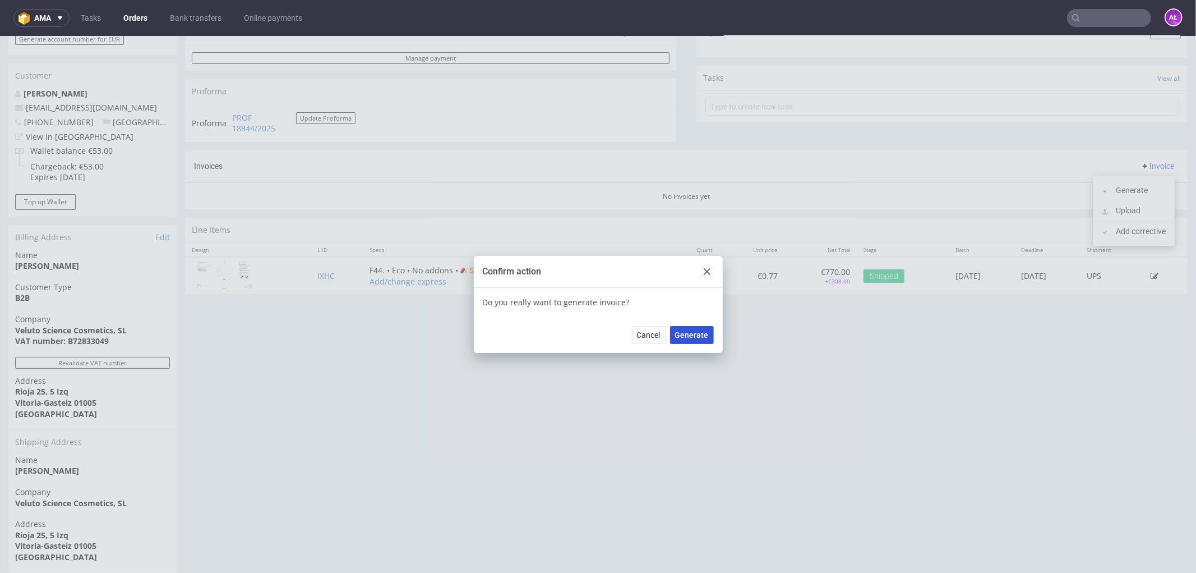
click at [693, 342] on button "Generate" at bounding box center [692, 334] width 44 height 18
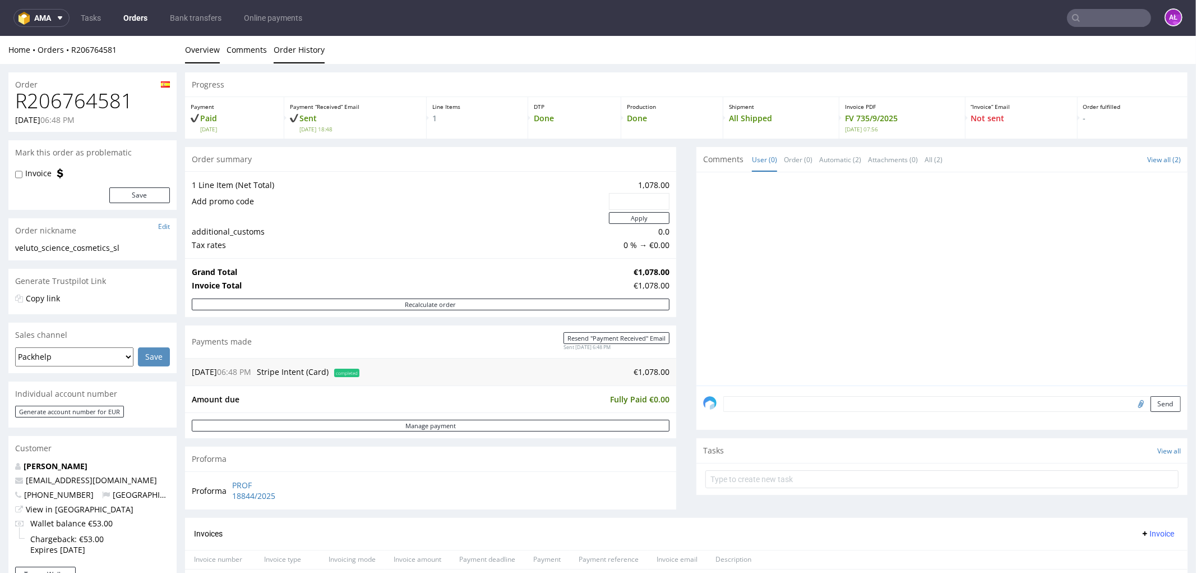
click at [309, 56] on link "Order History" at bounding box center [299, 48] width 51 height 27
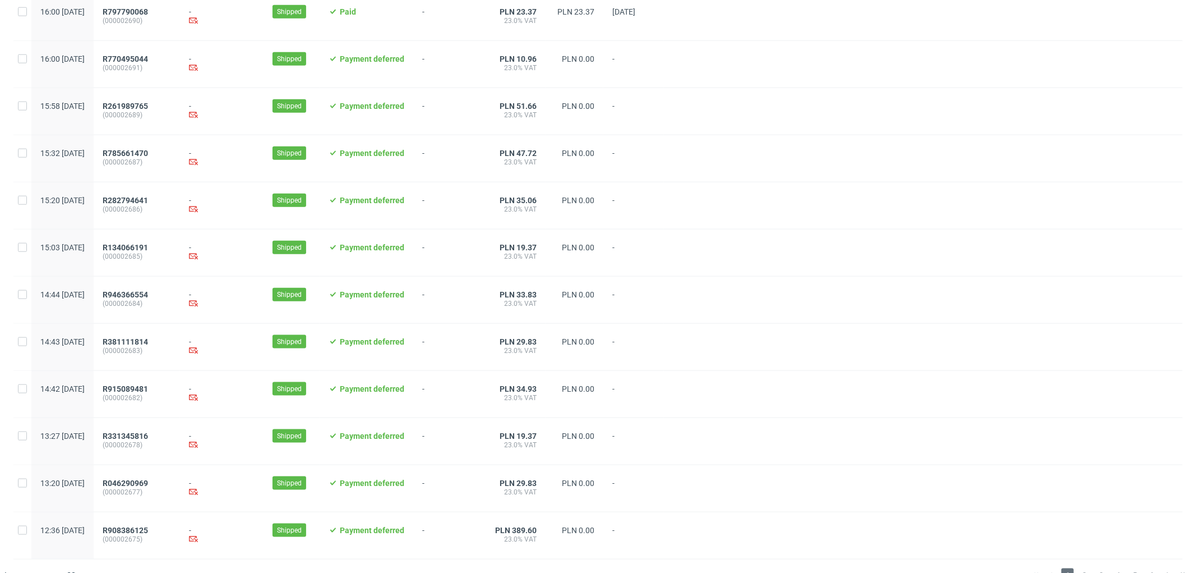
scroll to position [1063, 0]
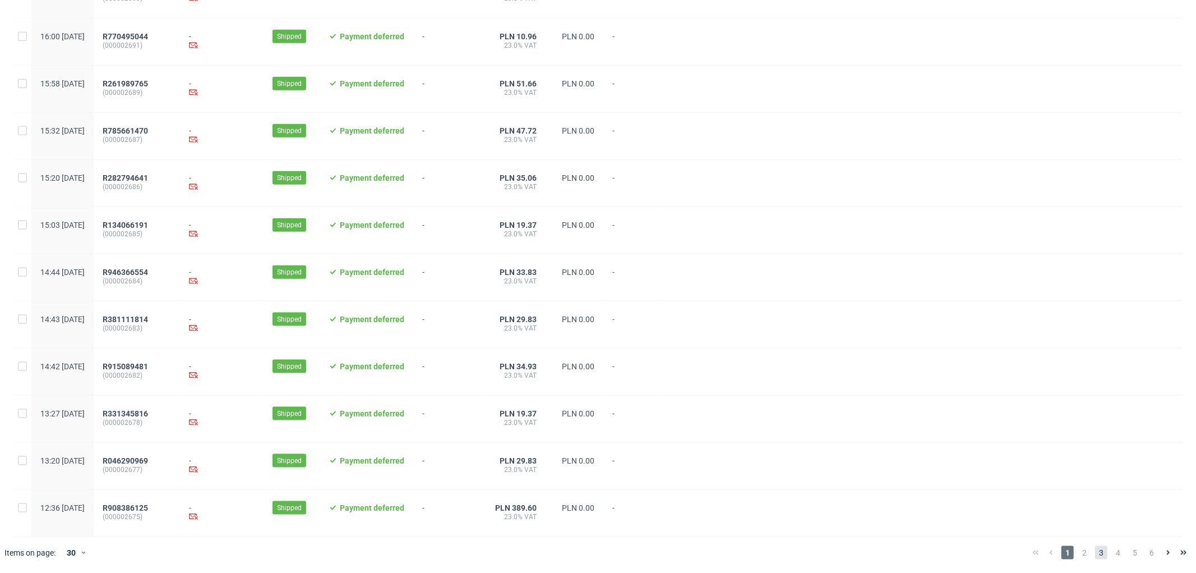
click at [1095, 553] on span "3" at bounding box center [1101, 552] width 12 height 13
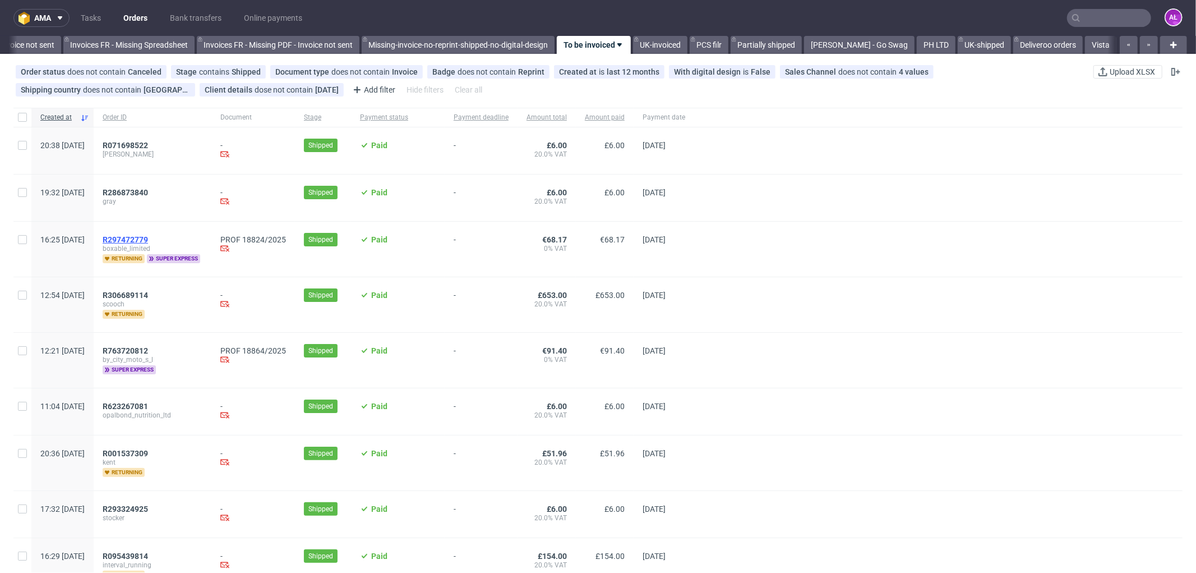
click at [148, 239] on span "R297472779" at bounding box center [125, 239] width 45 height 9
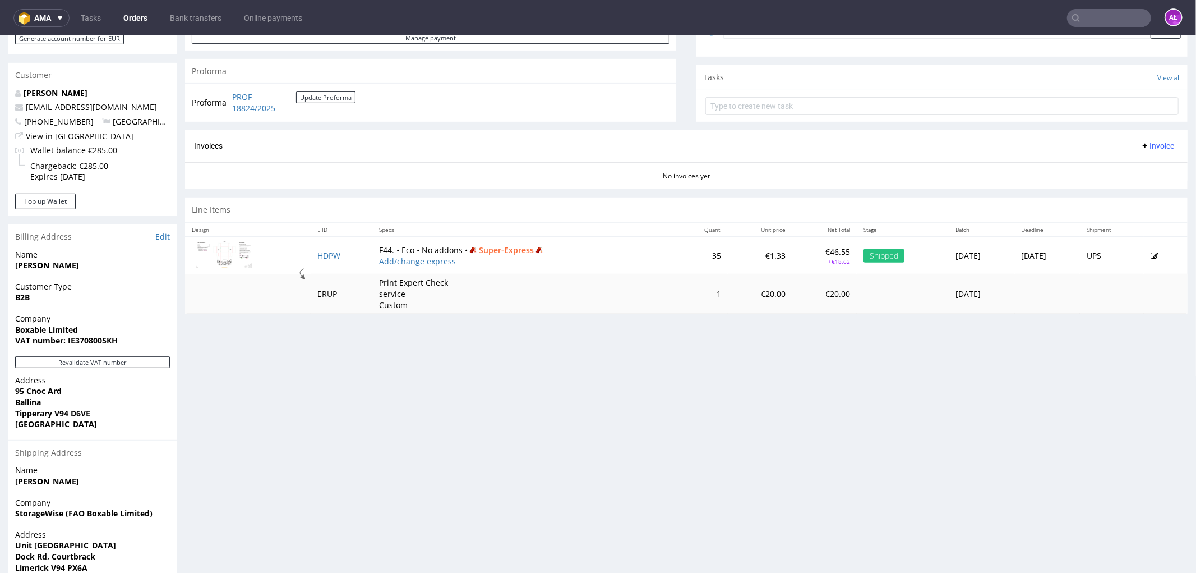
scroll to position [373, 0]
click at [166, 361] on button "Revalidate VAT number" at bounding box center [92, 361] width 155 height 12
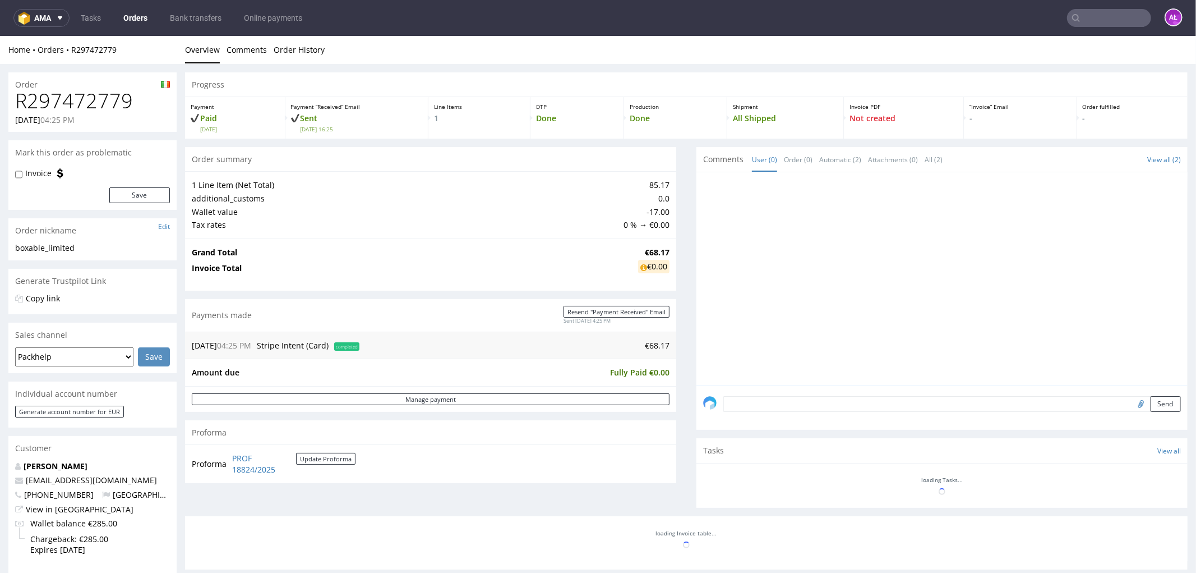
scroll to position [372, 0]
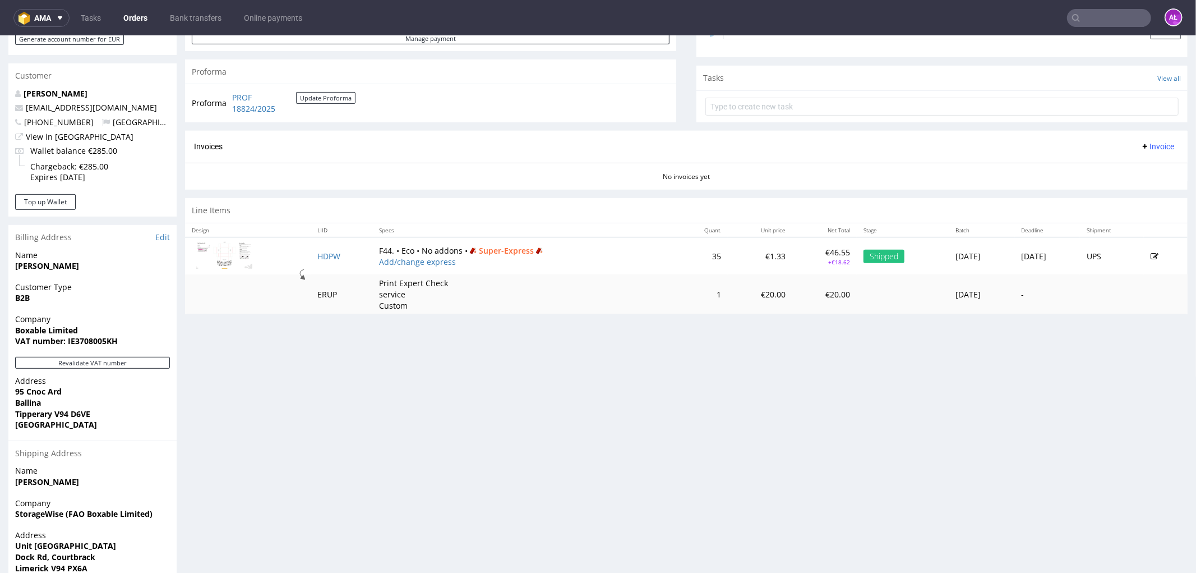
click at [1146, 148] on span "Invoice" at bounding box center [1158, 145] width 34 height 9
click at [1146, 171] on span "Generate" at bounding box center [1138, 169] width 54 height 11
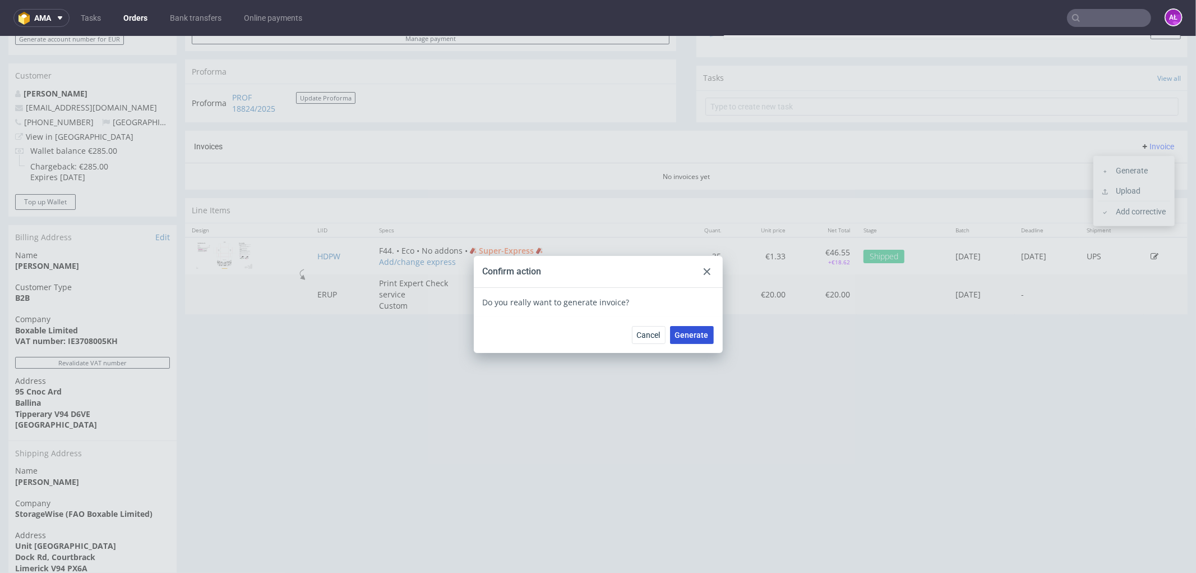
click at [702, 336] on span "Generate" at bounding box center [692, 334] width 34 height 8
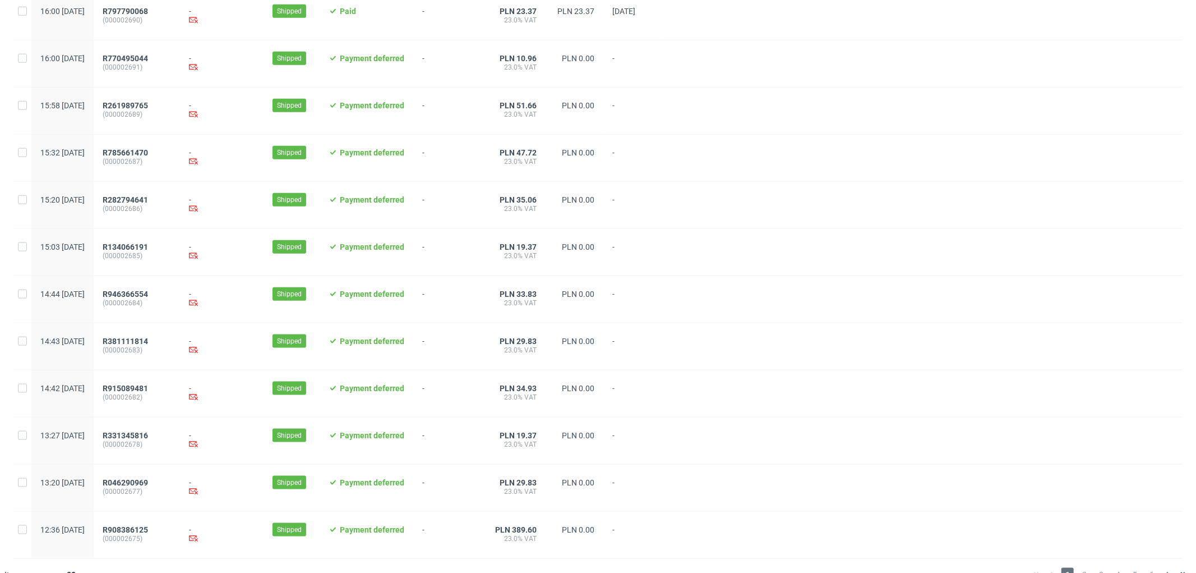
scroll to position [1063, 0]
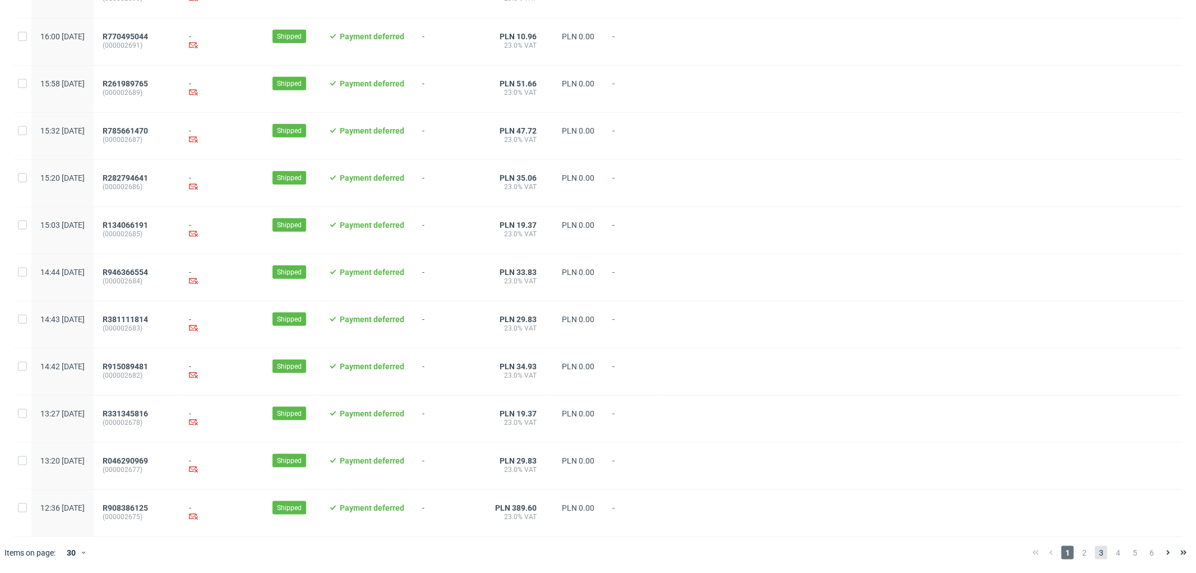
click at [1095, 552] on span "3" at bounding box center [1101, 552] width 12 height 13
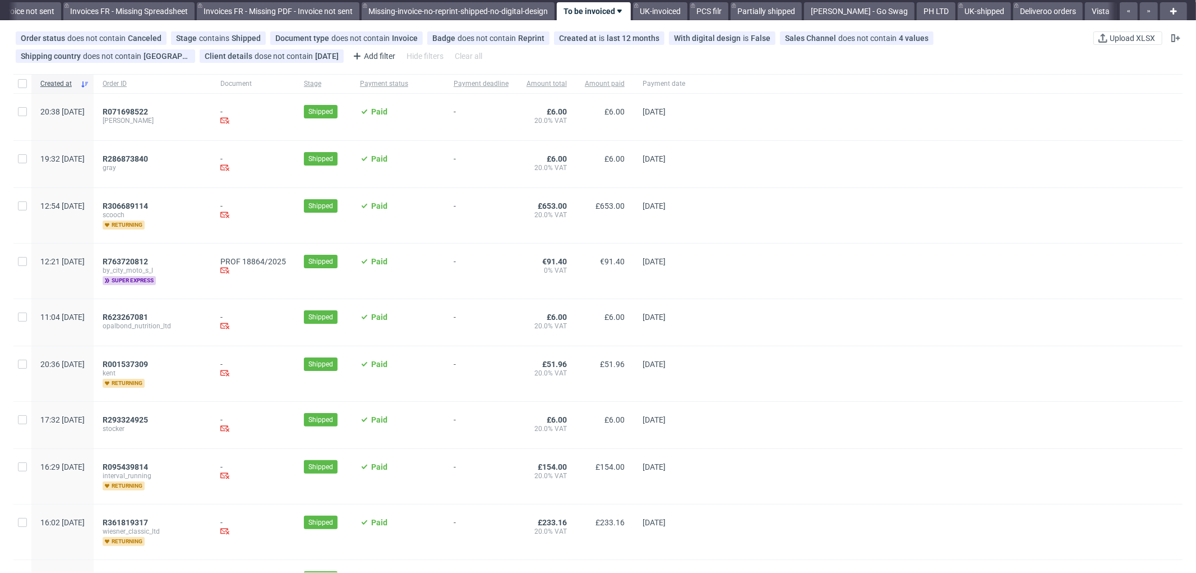
scroll to position [62, 0]
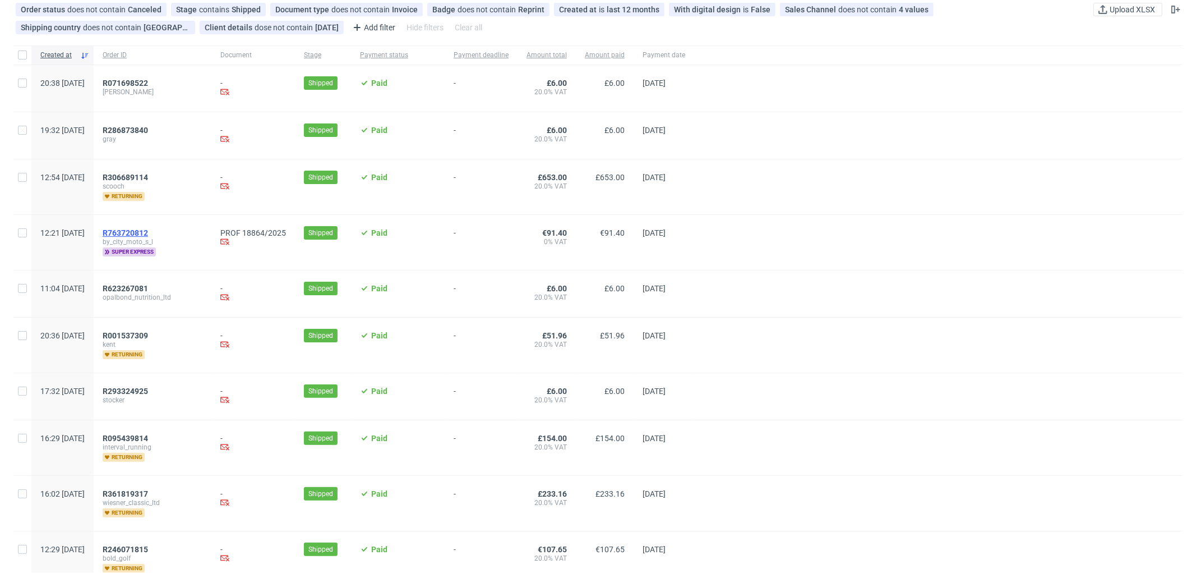
click at [148, 233] on span "R763720812" at bounding box center [125, 232] width 45 height 9
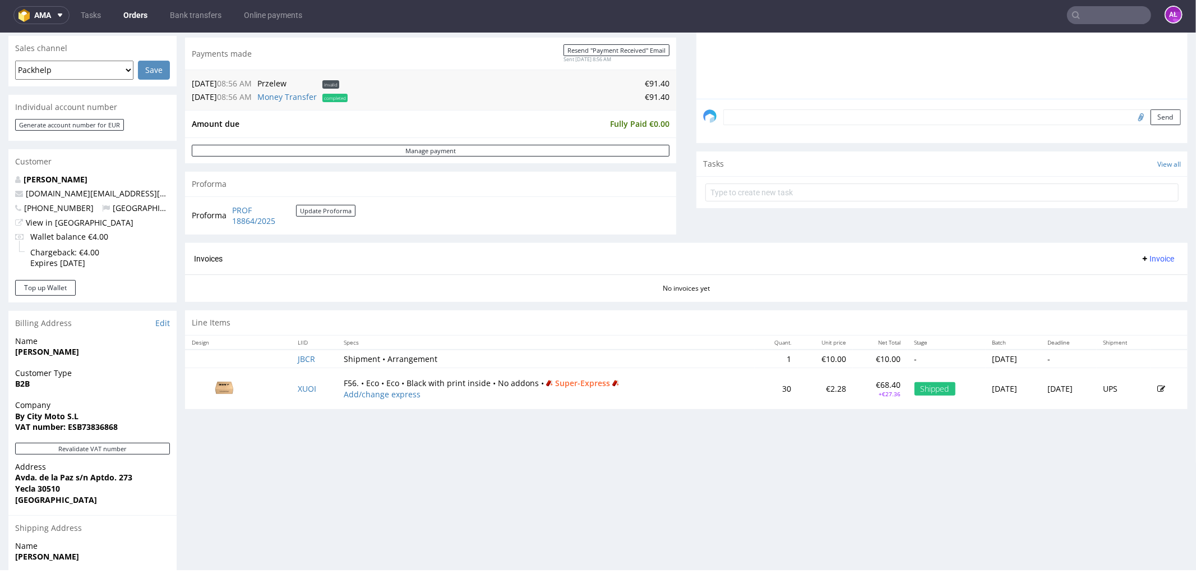
scroll to position [311, 0]
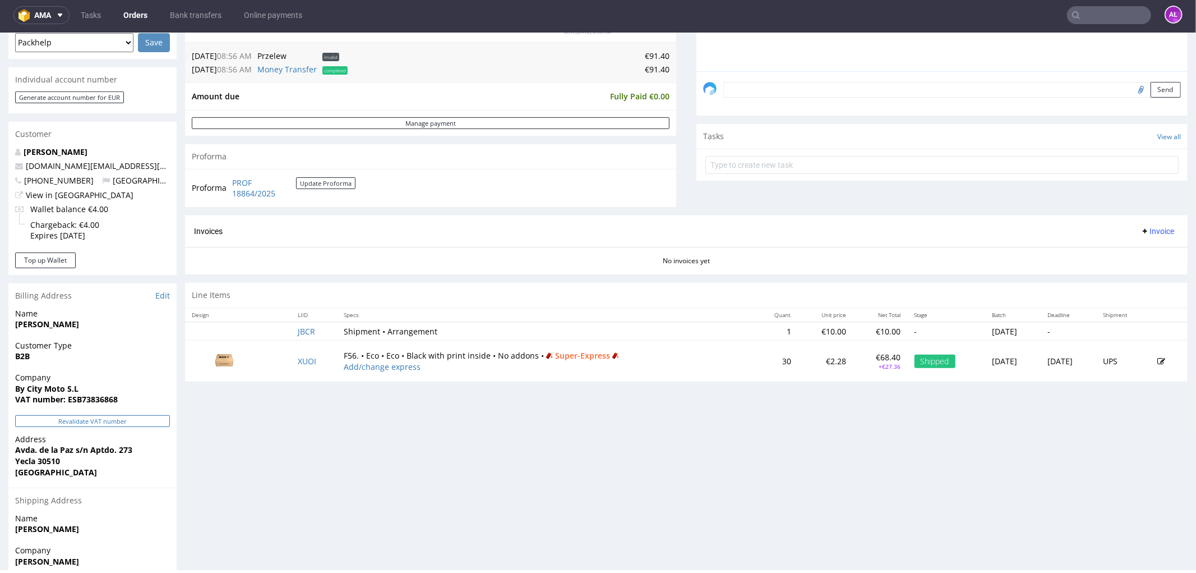
click at [158, 424] on button "Revalidate VAT number" at bounding box center [92, 420] width 155 height 12
click at [1146, 229] on span "Invoice" at bounding box center [1158, 230] width 34 height 9
click at [1147, 251] on span "Generate" at bounding box center [1138, 253] width 54 height 11
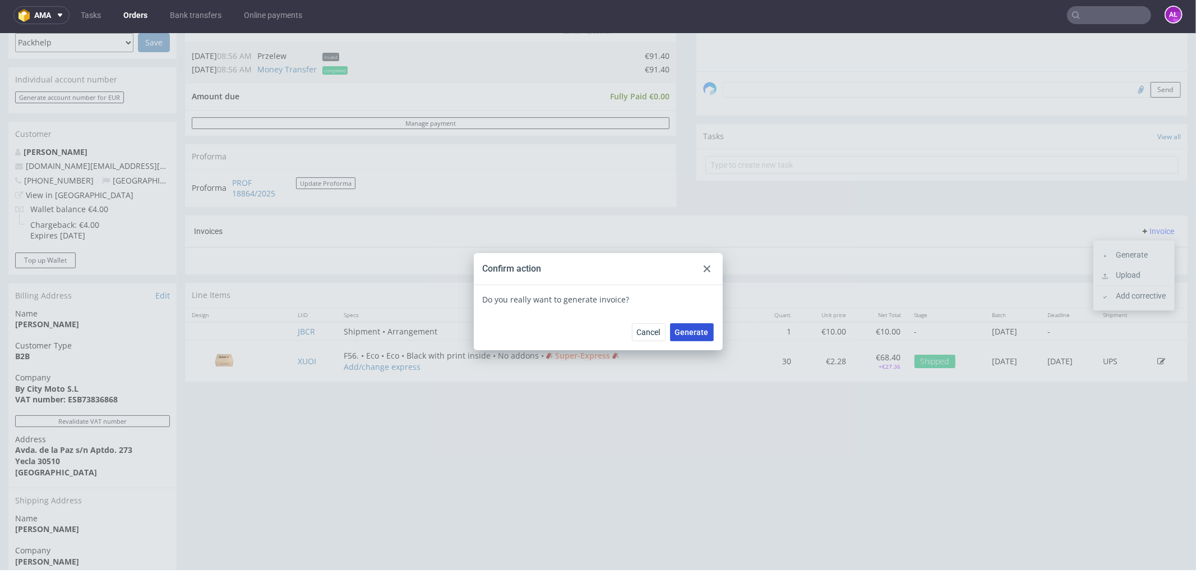
click at [703, 333] on span "Generate" at bounding box center [692, 331] width 34 height 8
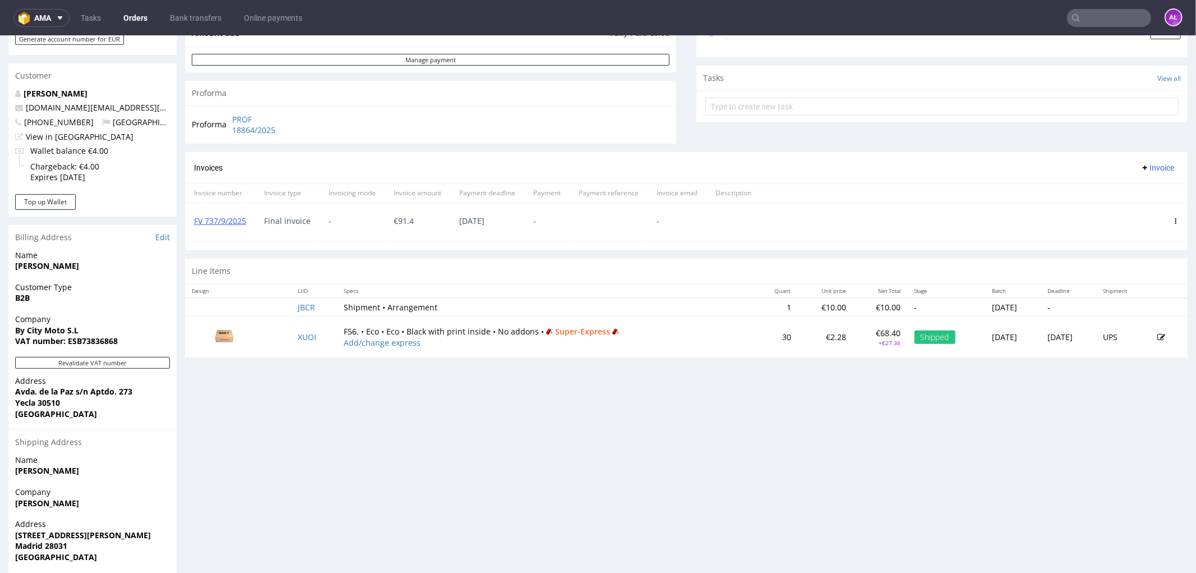
scroll to position [373, 0]
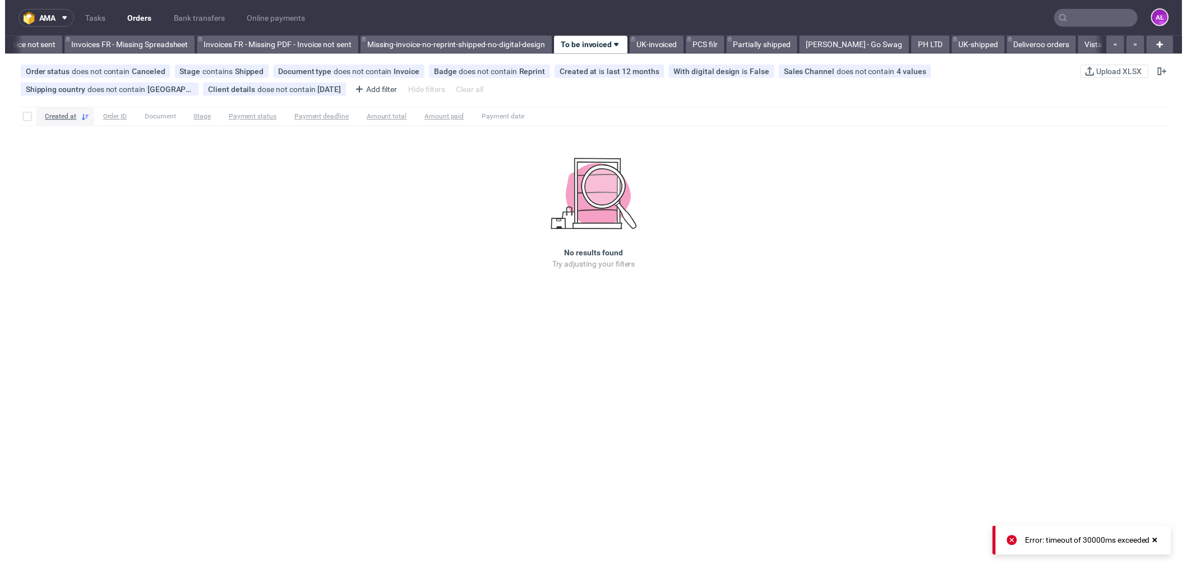
scroll to position [0, 1713]
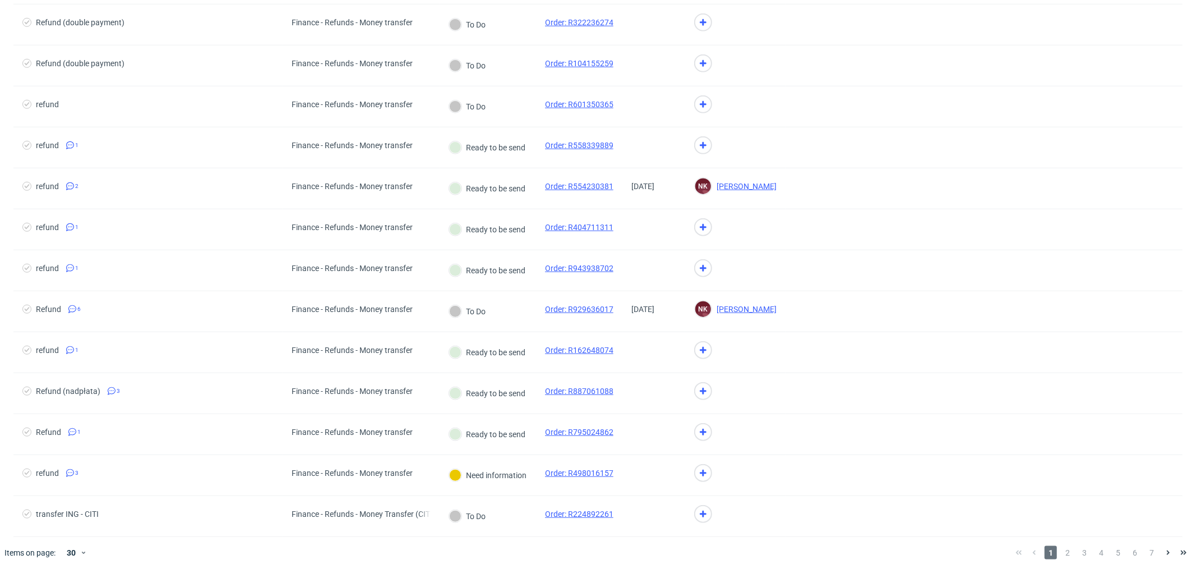
scroll to position [805, 0]
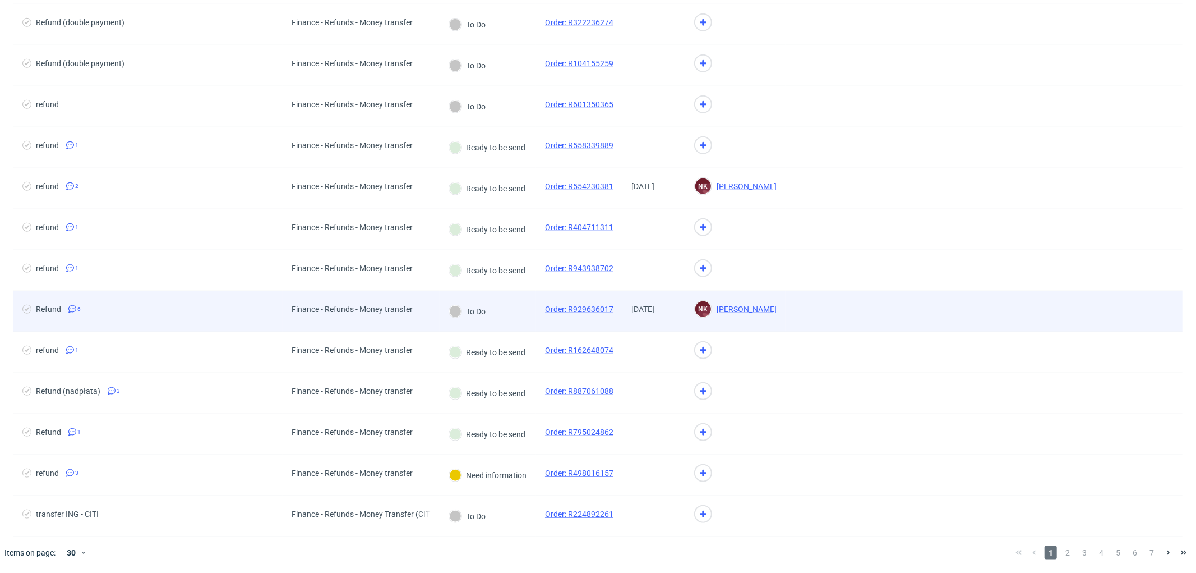
click at [528, 310] on div "To Do" at bounding box center [488, 311] width 96 height 41
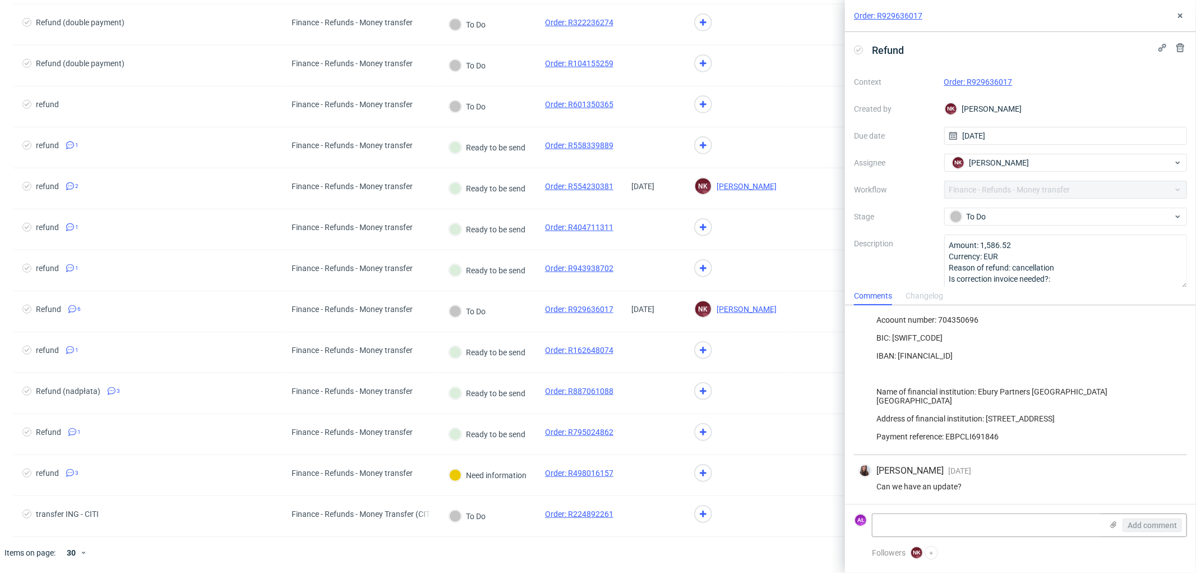
scroll to position [288, 0]
click at [1177, 17] on icon at bounding box center [1180, 15] width 9 height 9
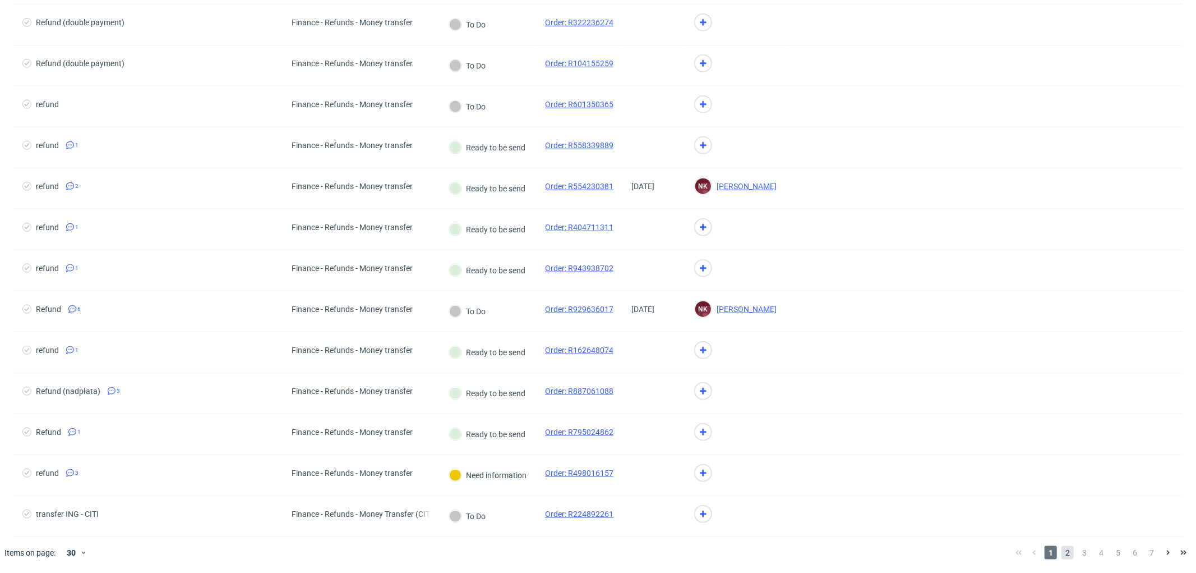
click at [1062, 552] on span "2" at bounding box center [1068, 552] width 12 height 13
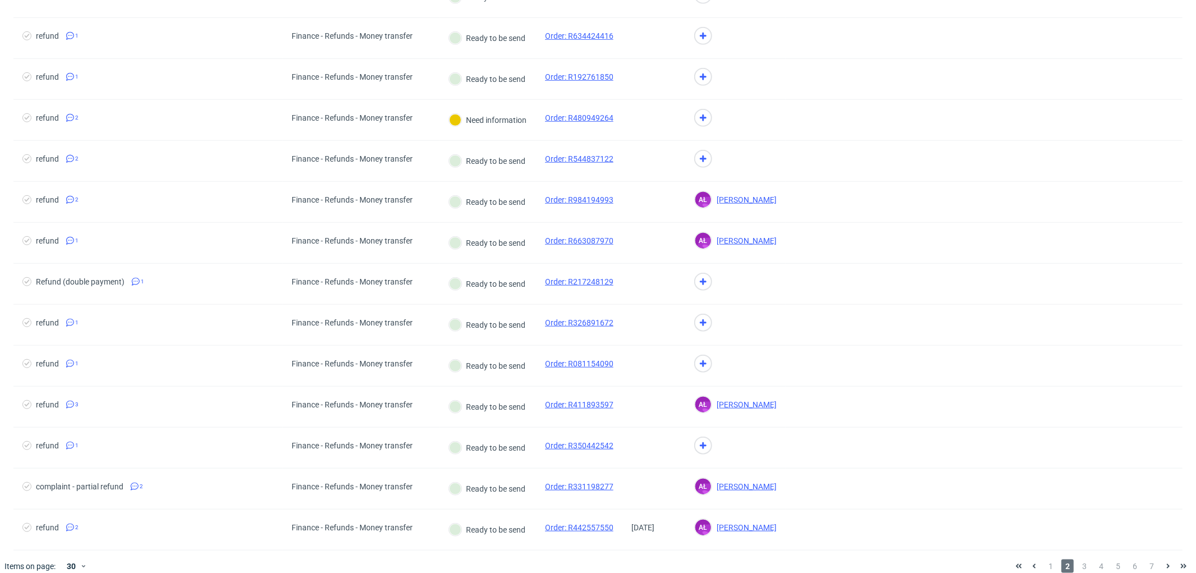
scroll to position [805, 0]
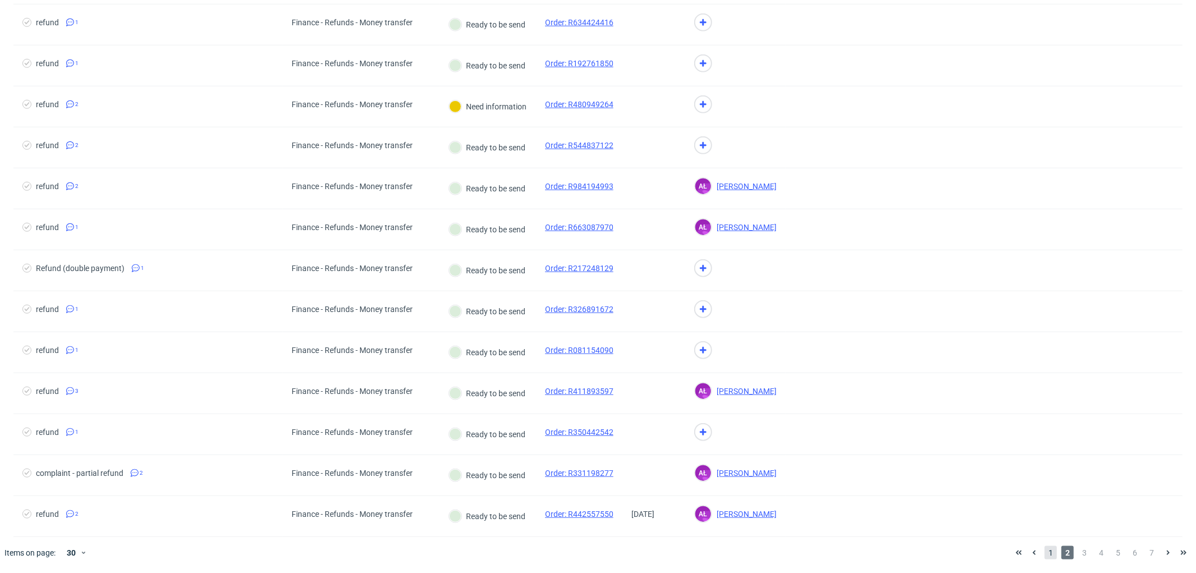
click at [1045, 556] on span "1" at bounding box center [1051, 552] width 12 height 13
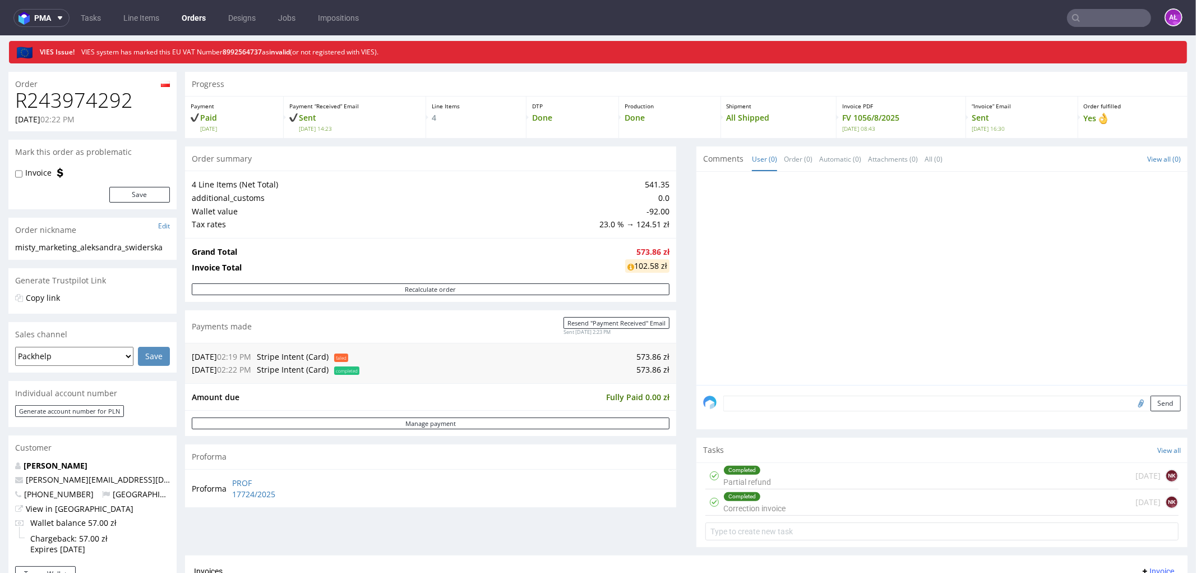
scroll to position [124, 0]
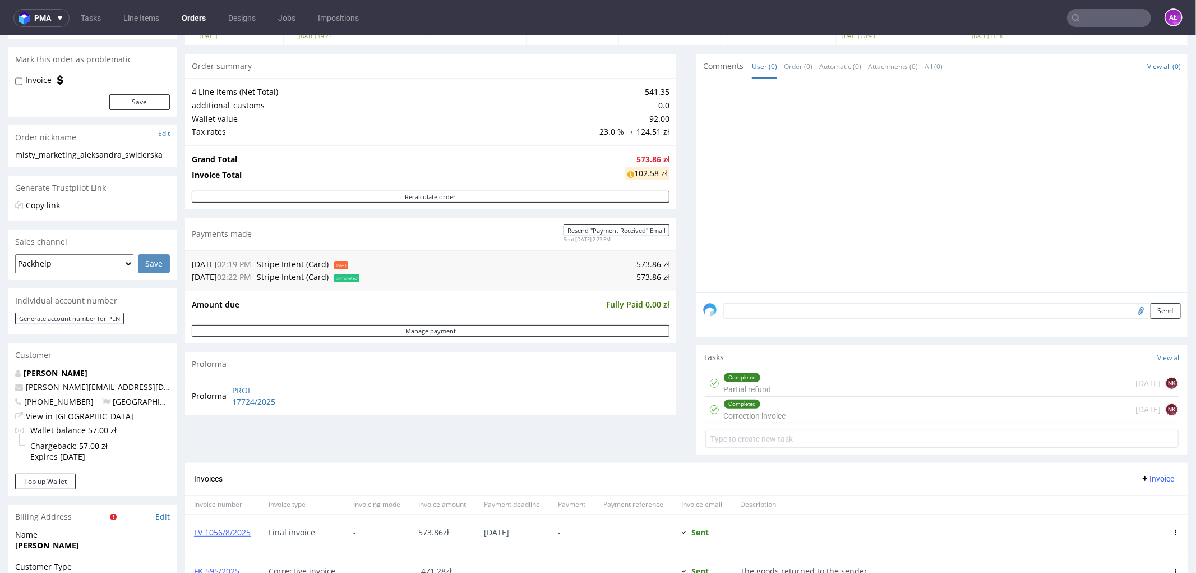
click at [749, 387] on div "Completed Partial refund" at bounding box center [747, 383] width 48 height 26
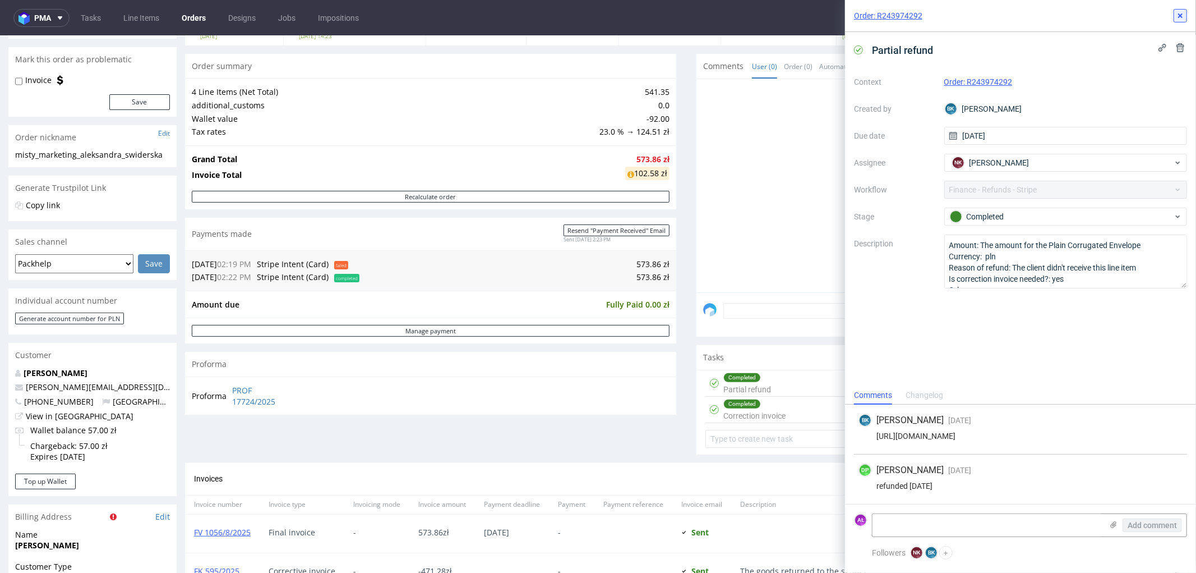
click at [1179, 19] on icon at bounding box center [1180, 15] width 9 height 9
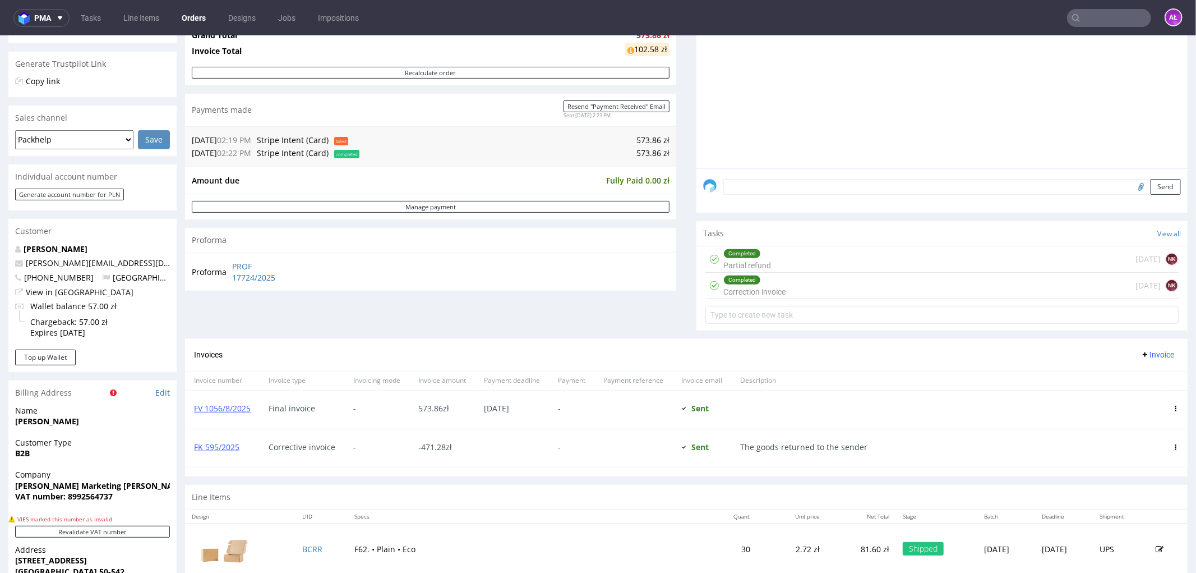
scroll to position [311, 0]
